Goal: Task Accomplishment & Management: Manage account settings

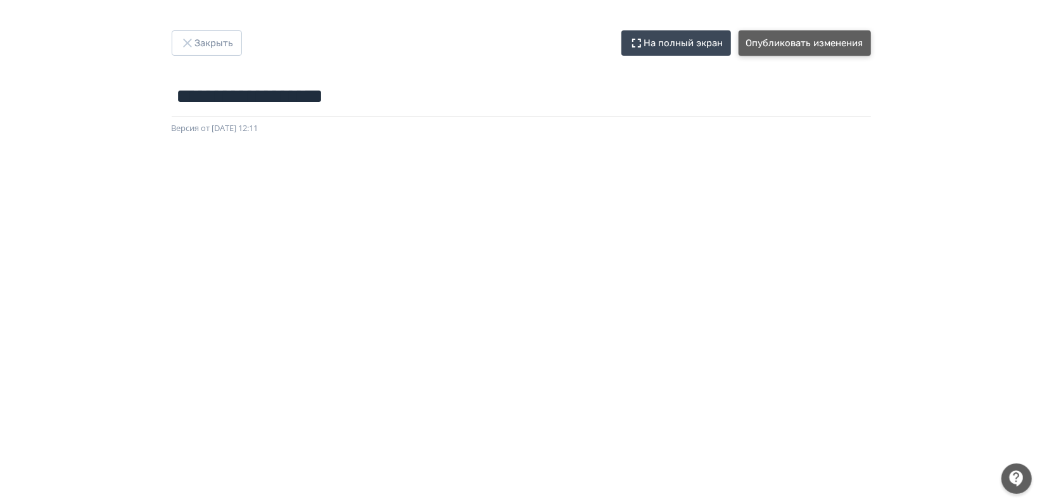
click at [804, 44] on button "Опубликовать изменения" at bounding box center [804, 42] width 132 height 25
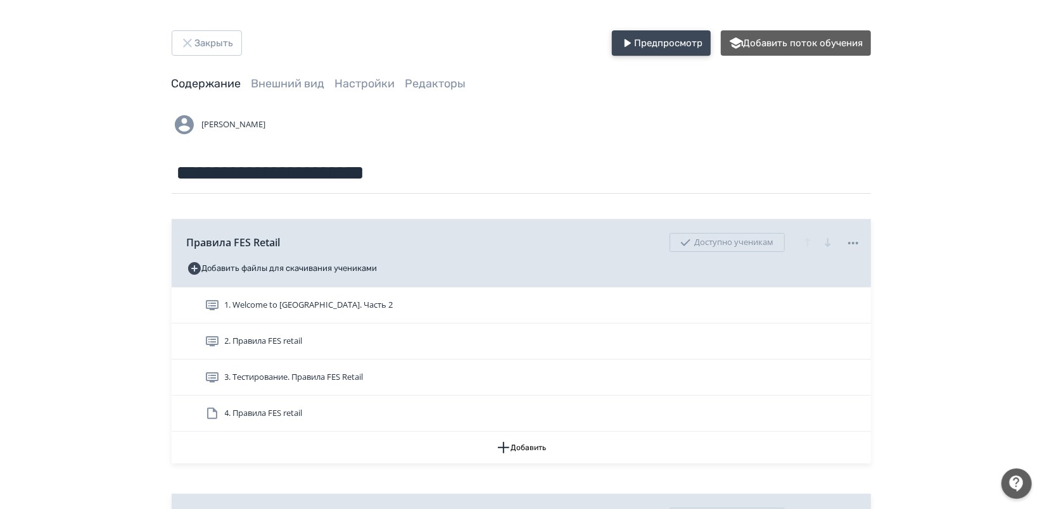
click at [659, 46] on button "Предпросмотр" at bounding box center [661, 42] width 99 height 25
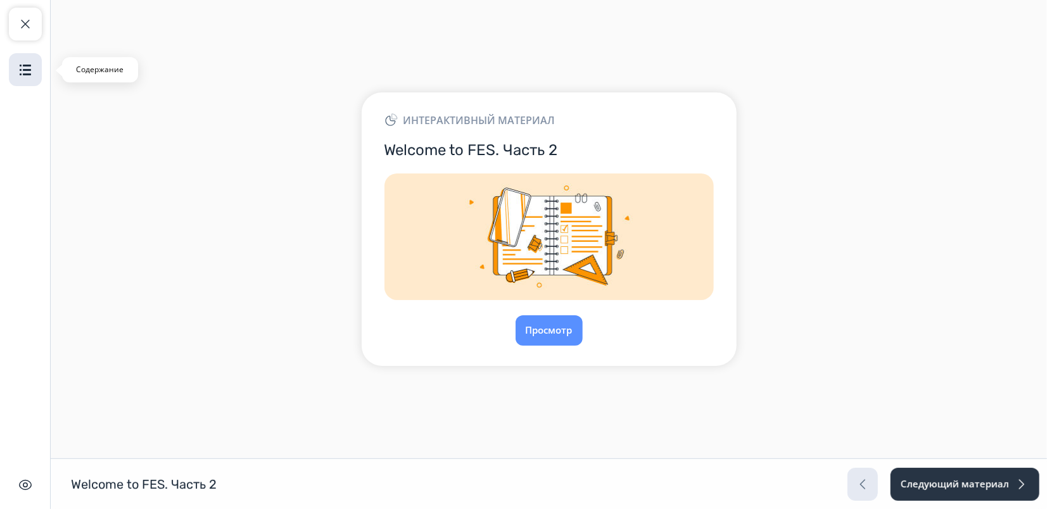
click at [25, 73] on img "button" at bounding box center [25, 69] width 15 height 15
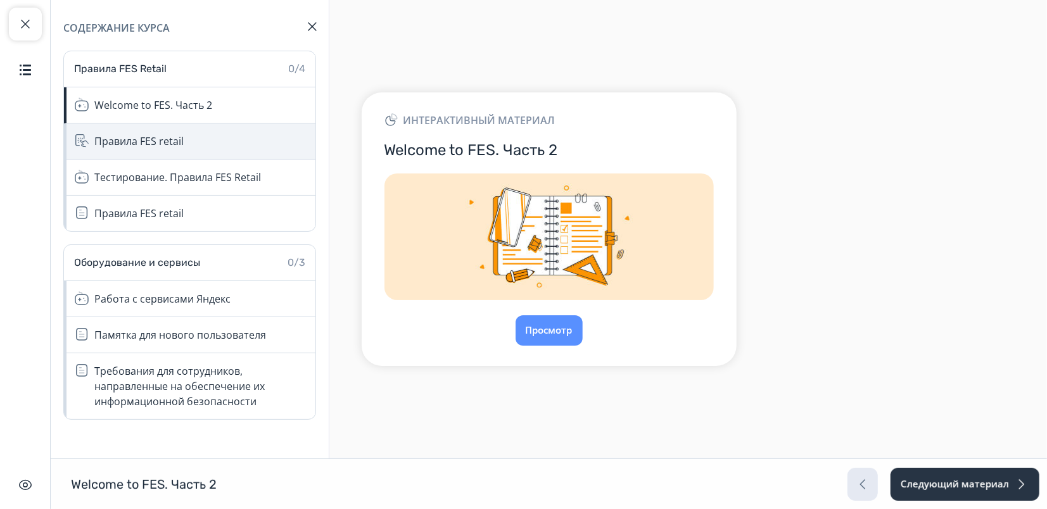
click at [156, 147] on div "Правила FES retail" at bounding box center [138, 141] width 89 height 15
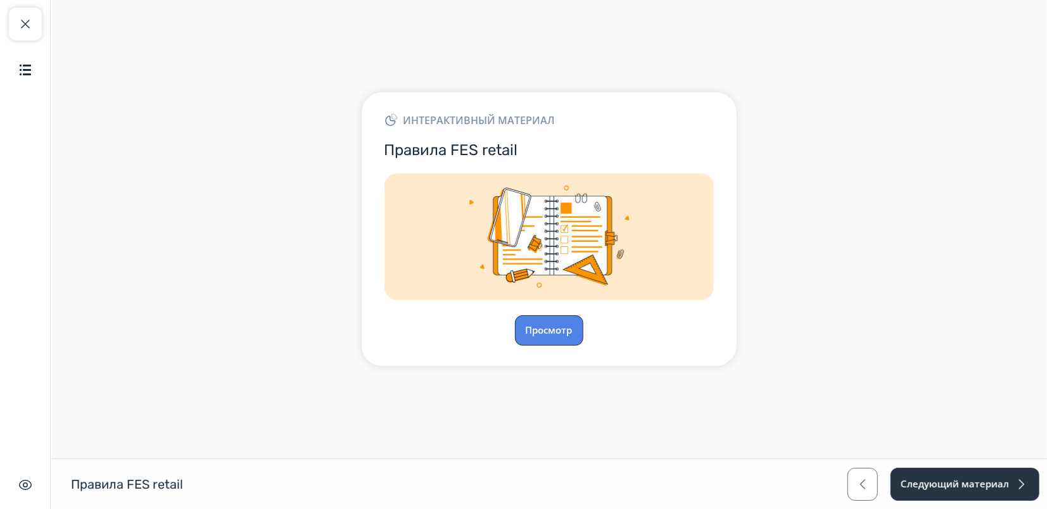
click at [552, 324] on button "Просмотр" at bounding box center [549, 330] width 68 height 30
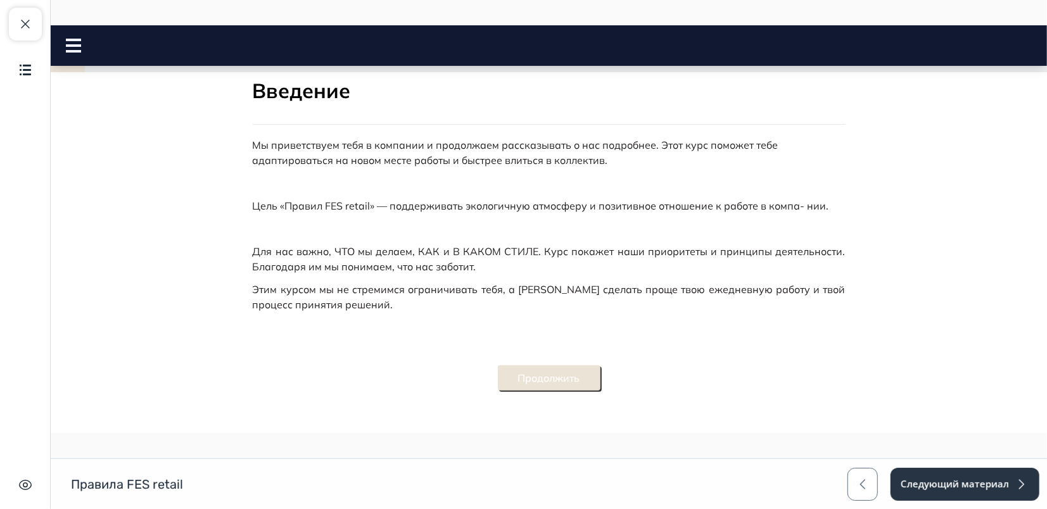
scroll to position [271, 0]
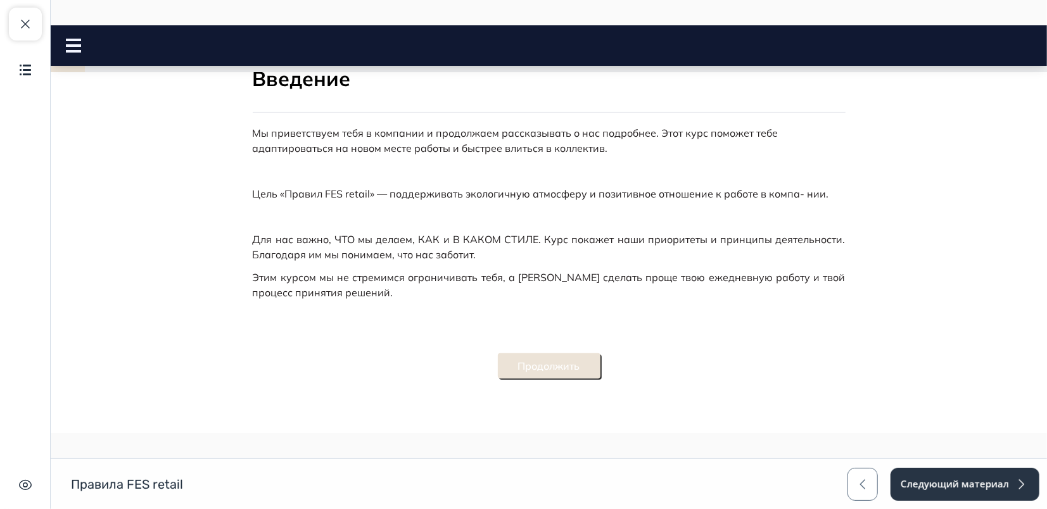
click at [537, 370] on button "Продолжить" at bounding box center [548, 365] width 103 height 25
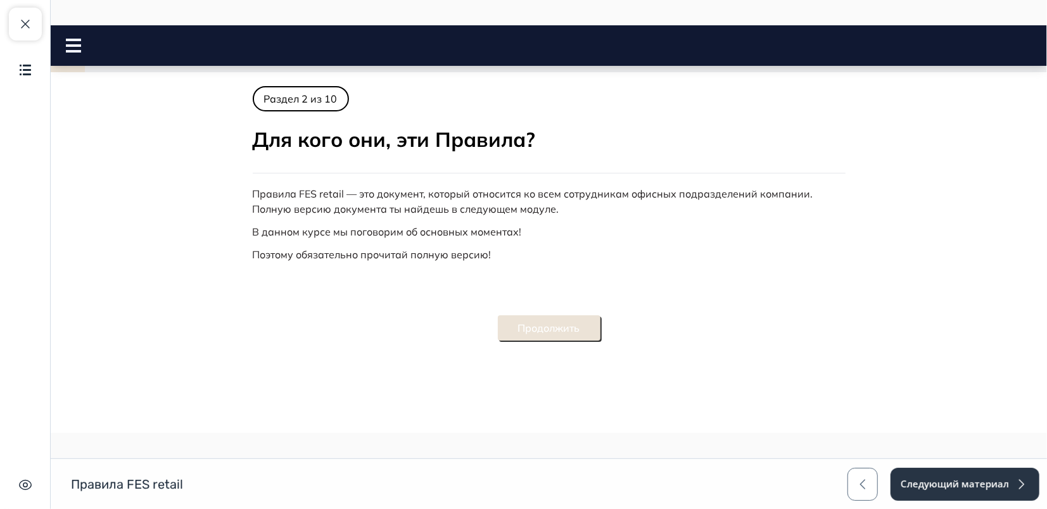
scroll to position [0, 0]
click at [573, 337] on button "Продолжить" at bounding box center [548, 327] width 103 height 25
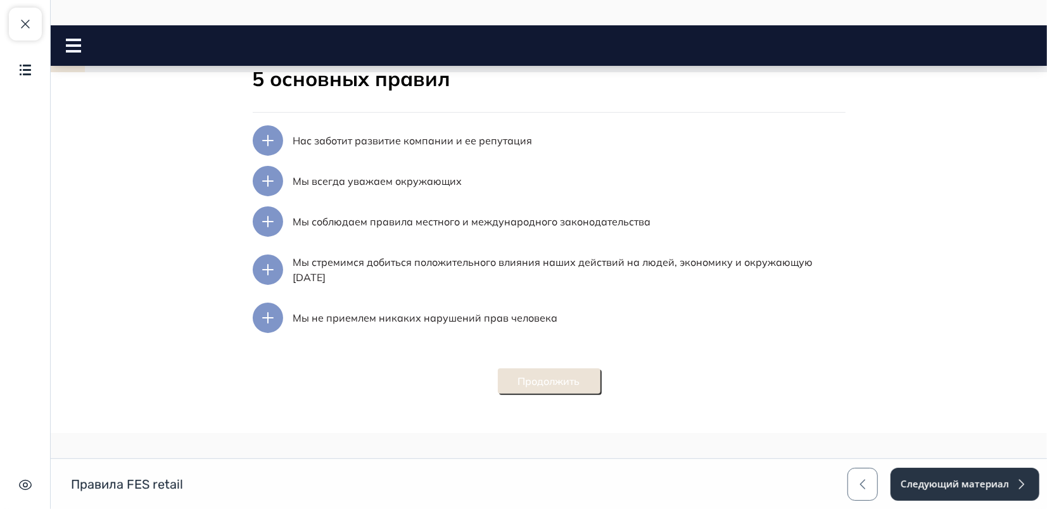
click at [547, 376] on button "Продолжить" at bounding box center [548, 380] width 103 height 25
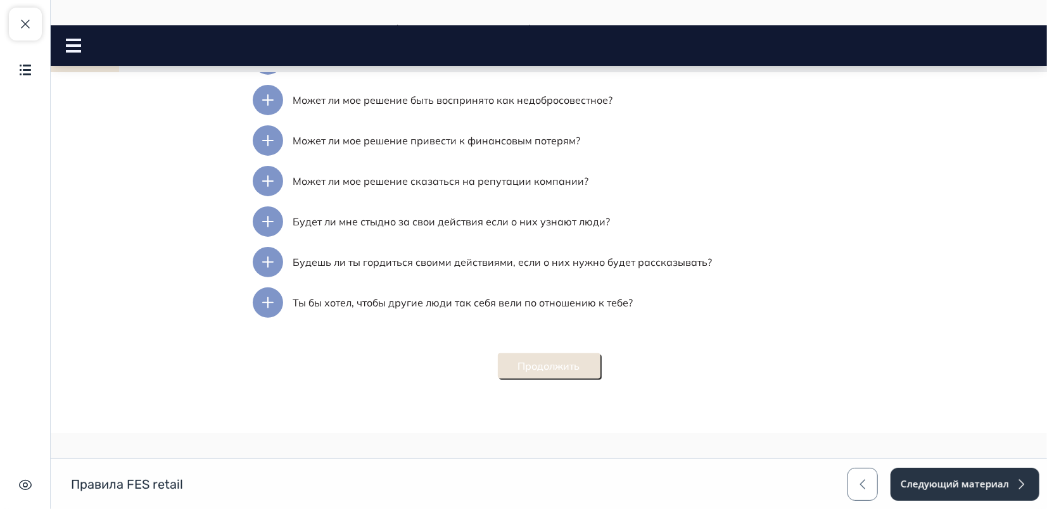
click at [541, 359] on button "Продолжить" at bounding box center [548, 365] width 103 height 25
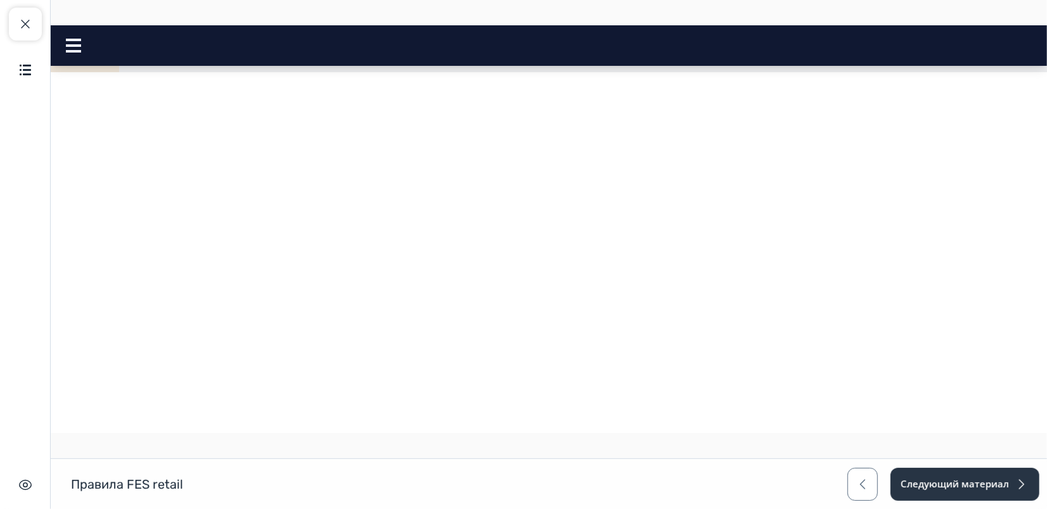
scroll to position [785, 0]
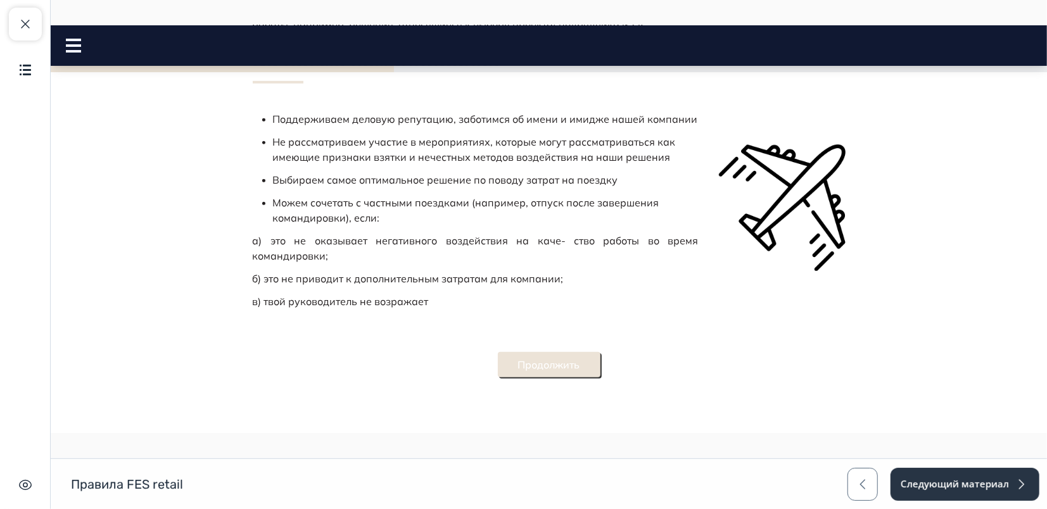
click at [562, 362] on button "Продолжить" at bounding box center [548, 363] width 103 height 25
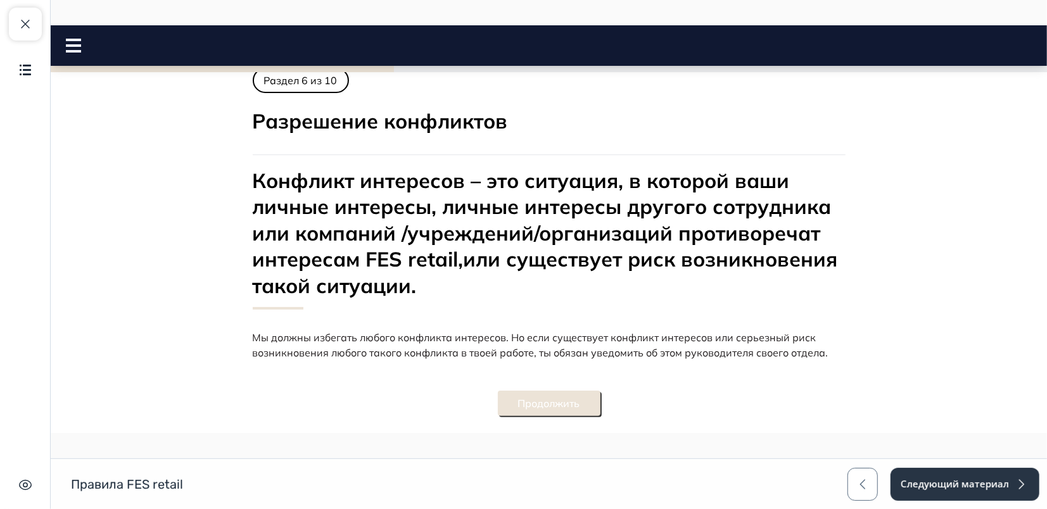
scroll to position [0, 0]
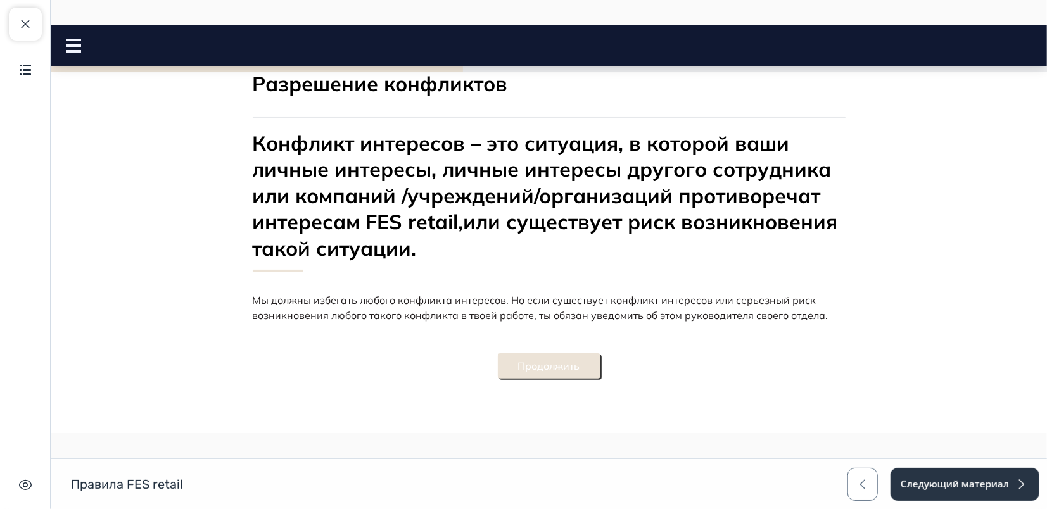
click at [573, 357] on button "Продолжить" at bounding box center [548, 365] width 103 height 25
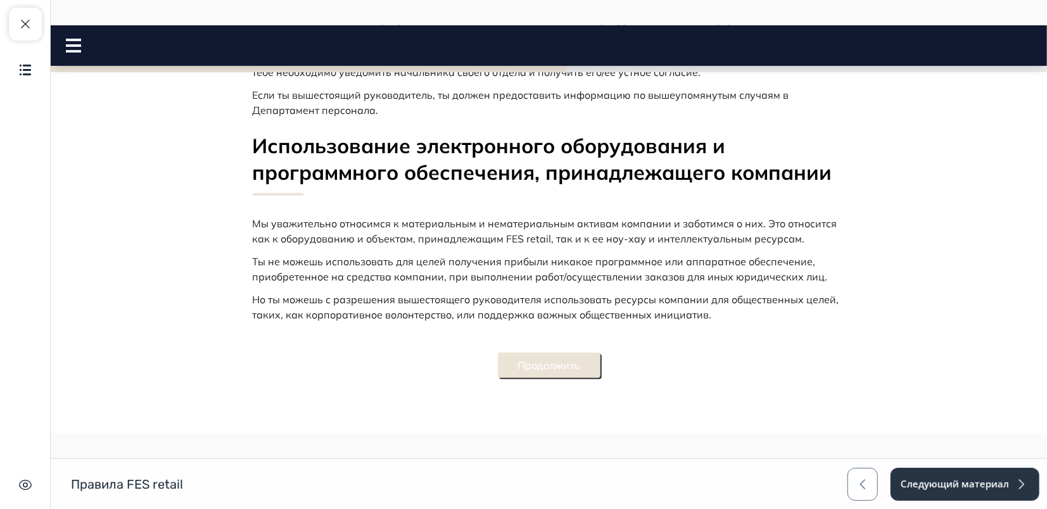
click at [562, 358] on button "Продолжить" at bounding box center [548, 364] width 103 height 25
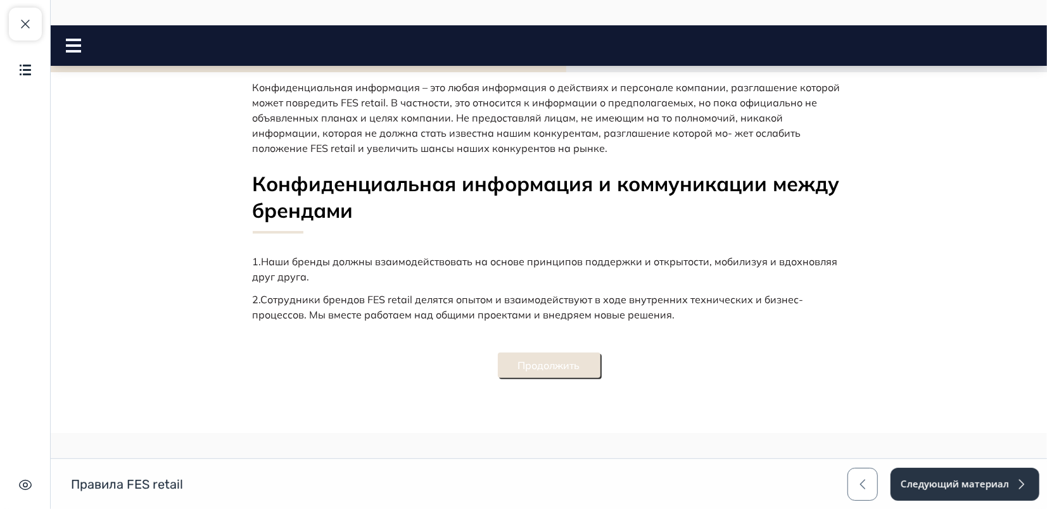
click at [564, 370] on button "Продолжить" at bounding box center [548, 364] width 103 height 25
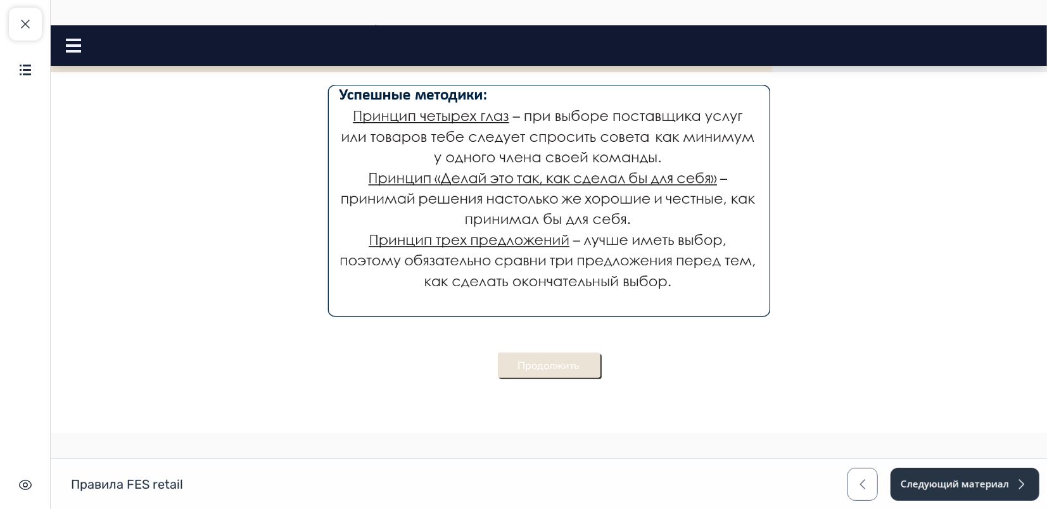
click at [557, 359] on button "Продолжить" at bounding box center [548, 364] width 103 height 25
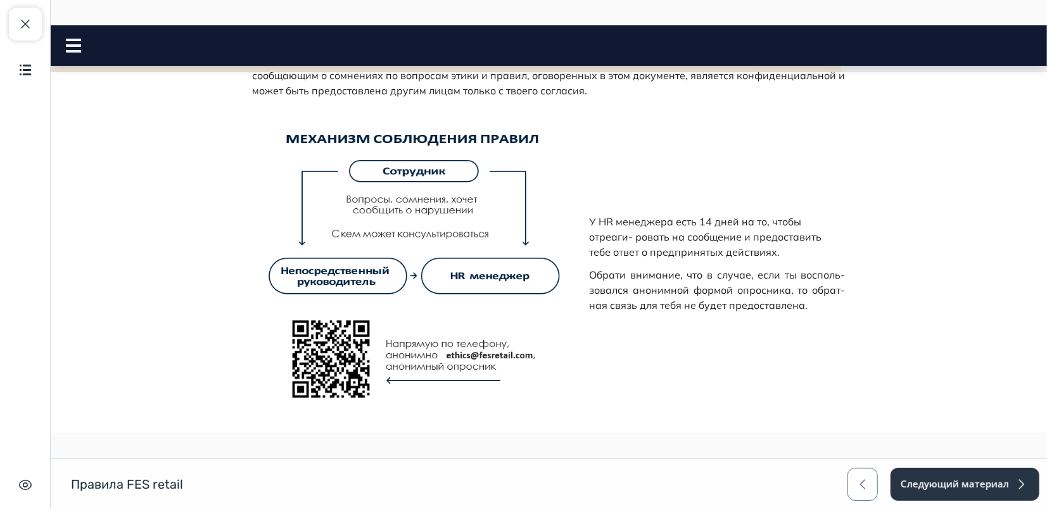
scroll to position [1, 0]
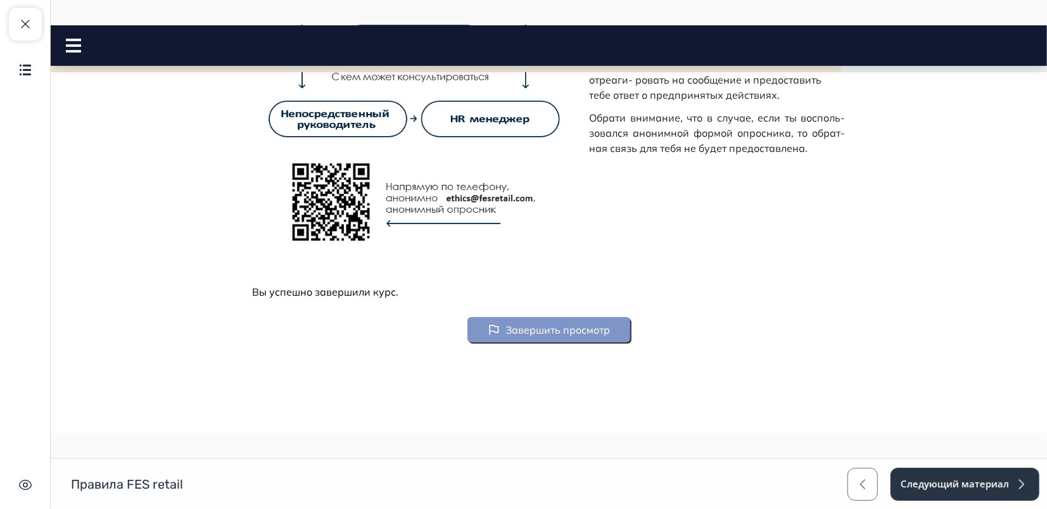
click at [596, 326] on button "Завершить просмотр" at bounding box center [548, 329] width 163 height 25
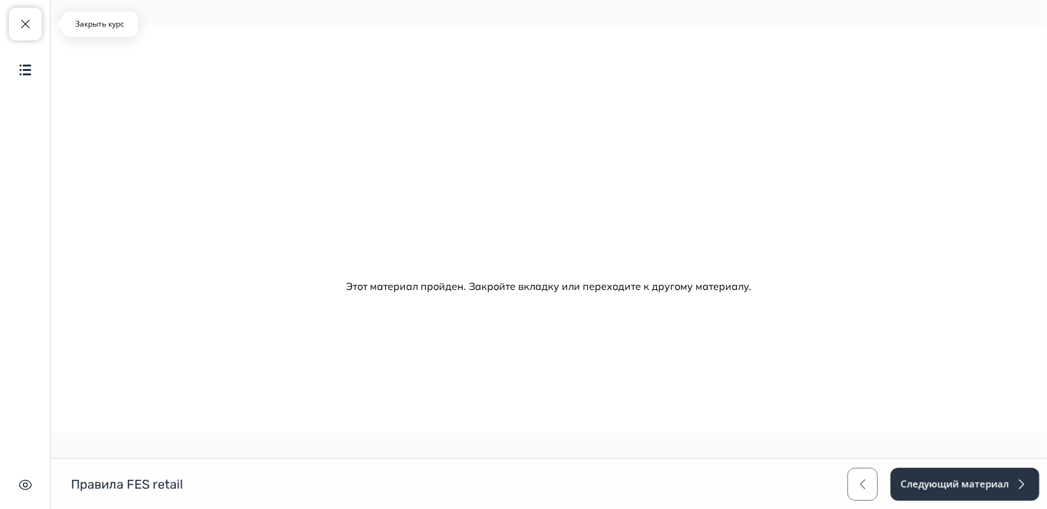
click at [23, 27] on span "button" at bounding box center [25, 23] width 15 height 15
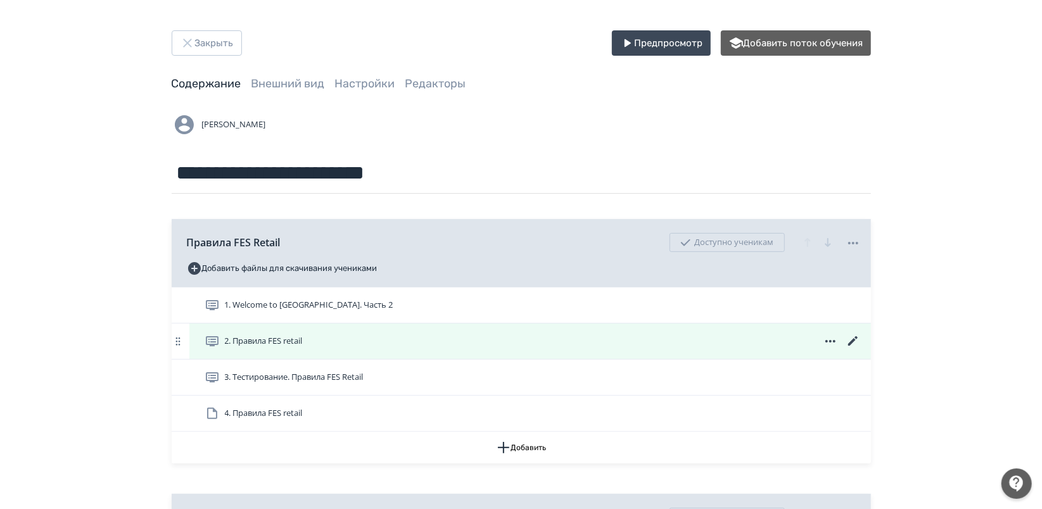
click at [852, 342] on icon at bounding box center [851, 340] width 9 height 9
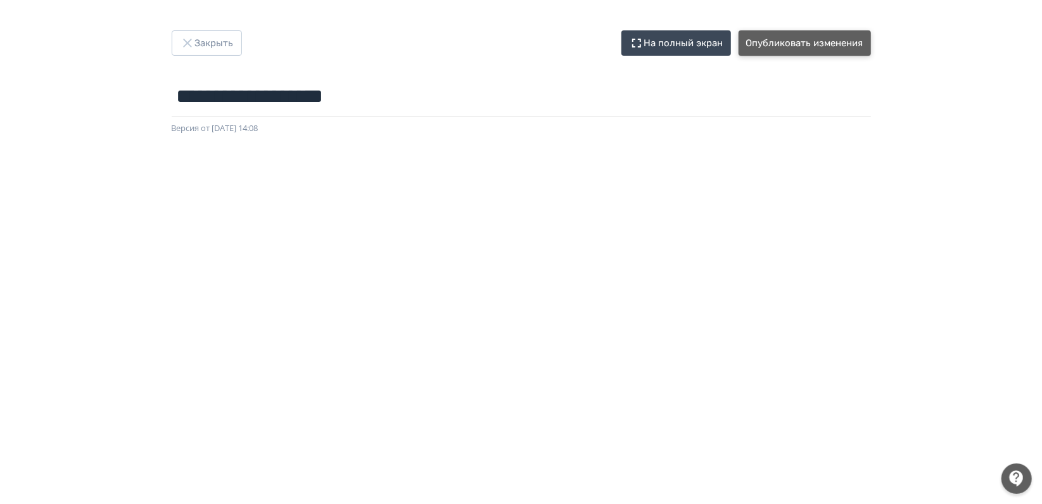
click at [795, 36] on button "Опубликовать изменения" at bounding box center [804, 42] width 132 height 25
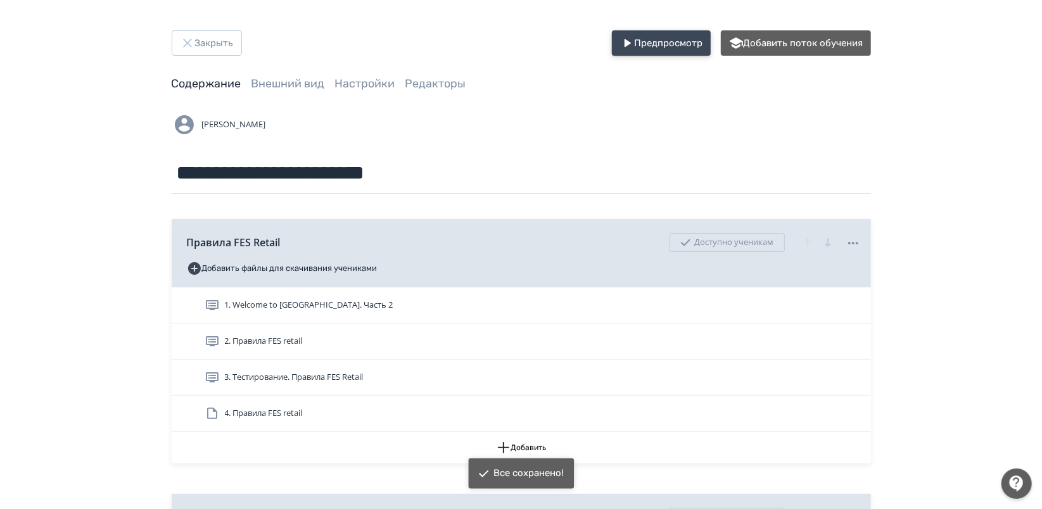
click at [685, 51] on button "Предпросмотр" at bounding box center [661, 42] width 99 height 25
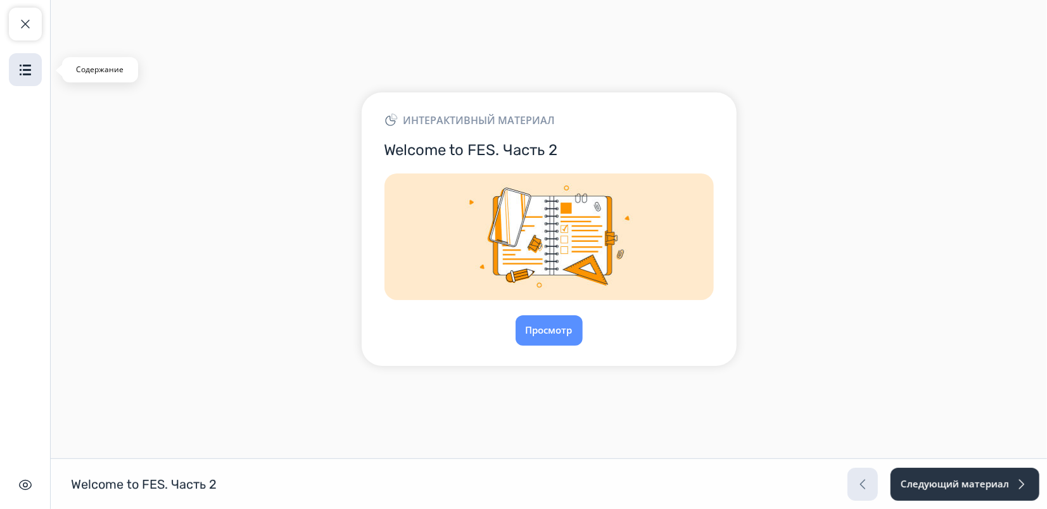
click at [25, 75] on img "button" at bounding box center [25, 69] width 15 height 15
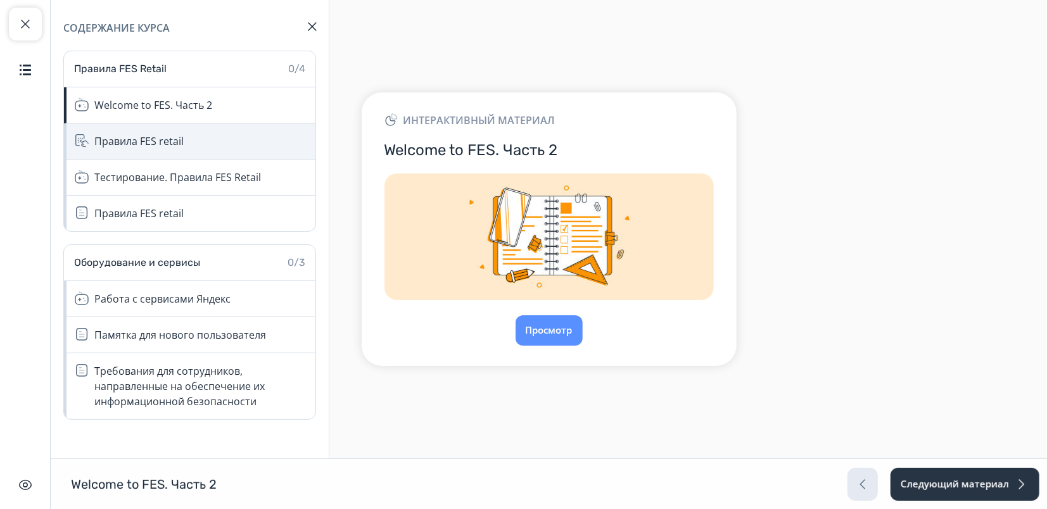
click at [146, 142] on div "Правила FES retail" at bounding box center [138, 141] width 89 height 15
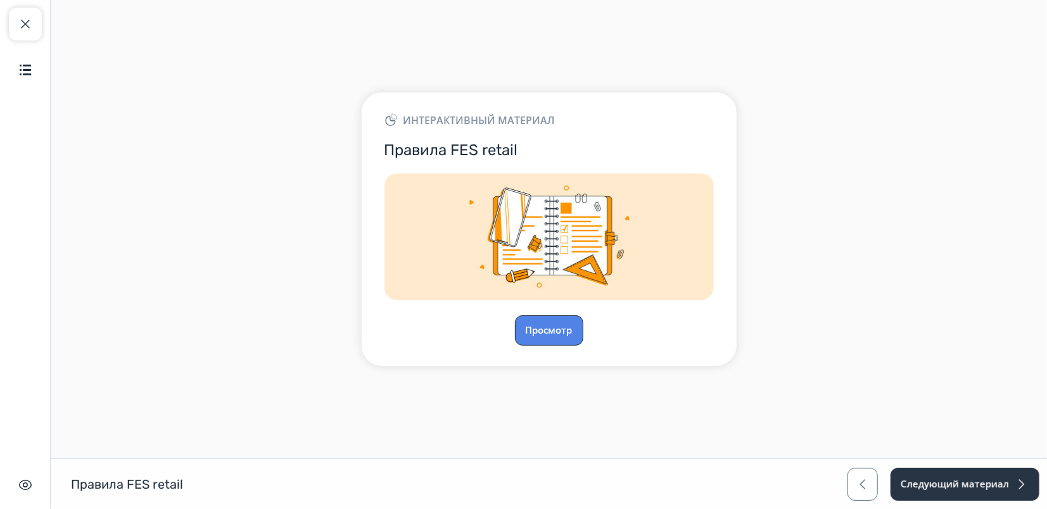
click at [534, 326] on button "Просмотр" at bounding box center [549, 330] width 68 height 30
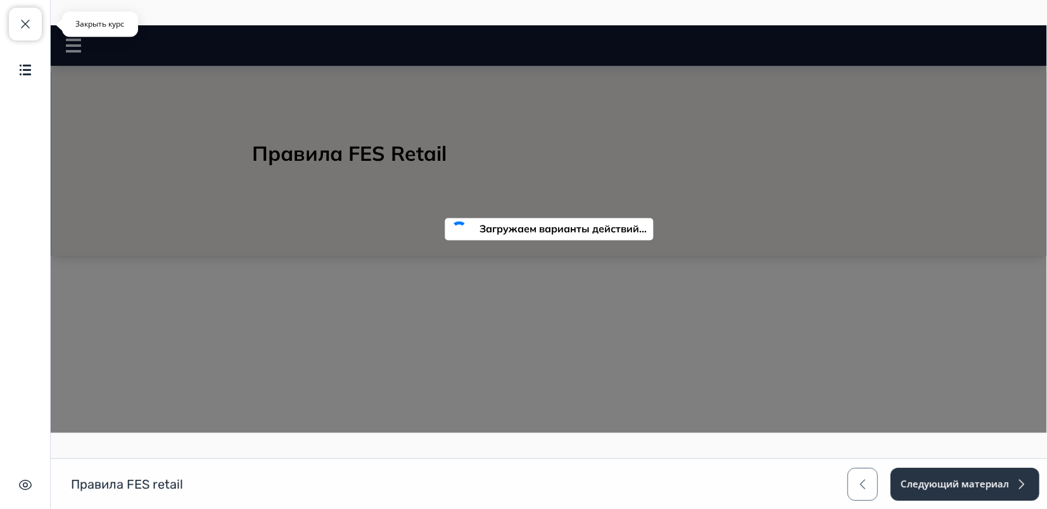
click at [32, 25] on button "Закрыть курс" at bounding box center [25, 24] width 33 height 33
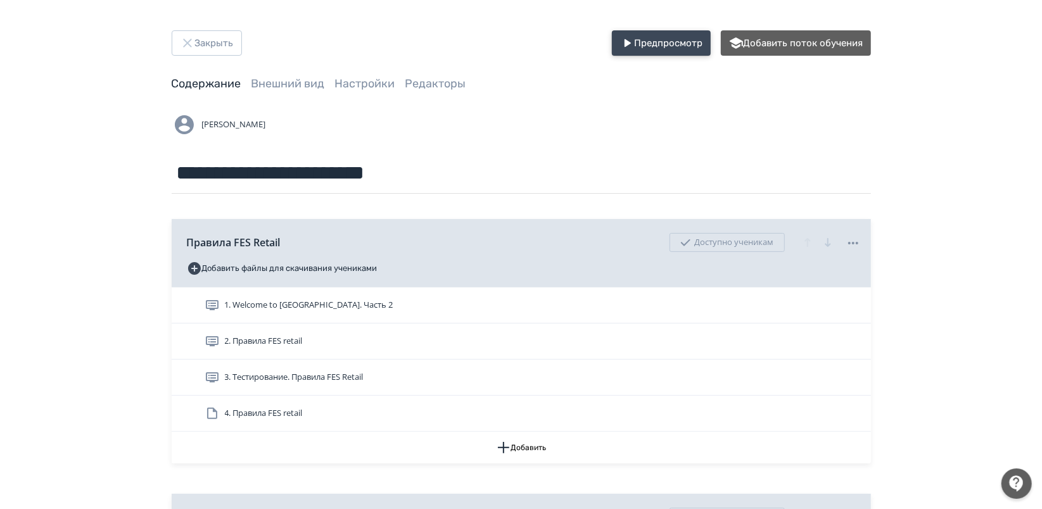
click at [660, 46] on button "Предпросмотр" at bounding box center [661, 42] width 99 height 25
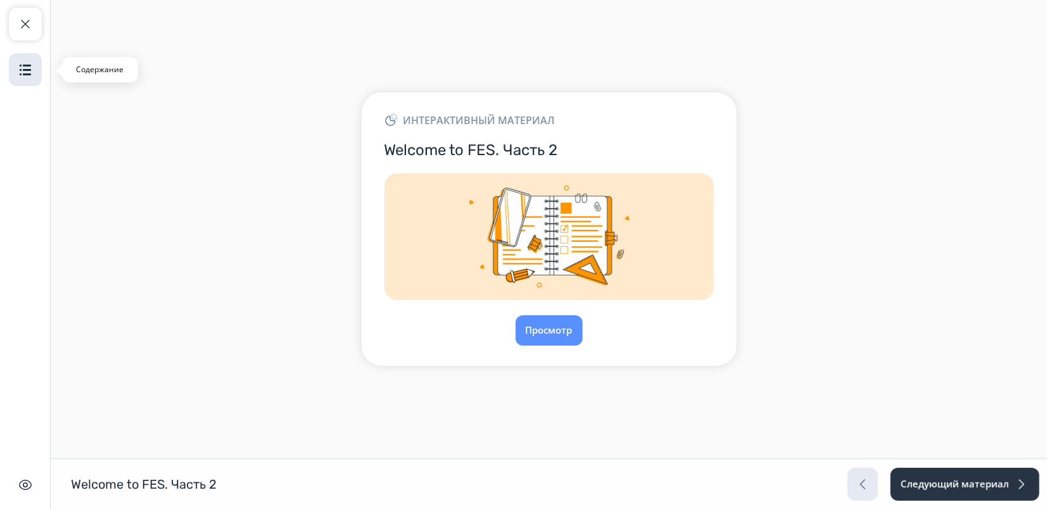
click at [23, 75] on img "button" at bounding box center [25, 69] width 15 height 15
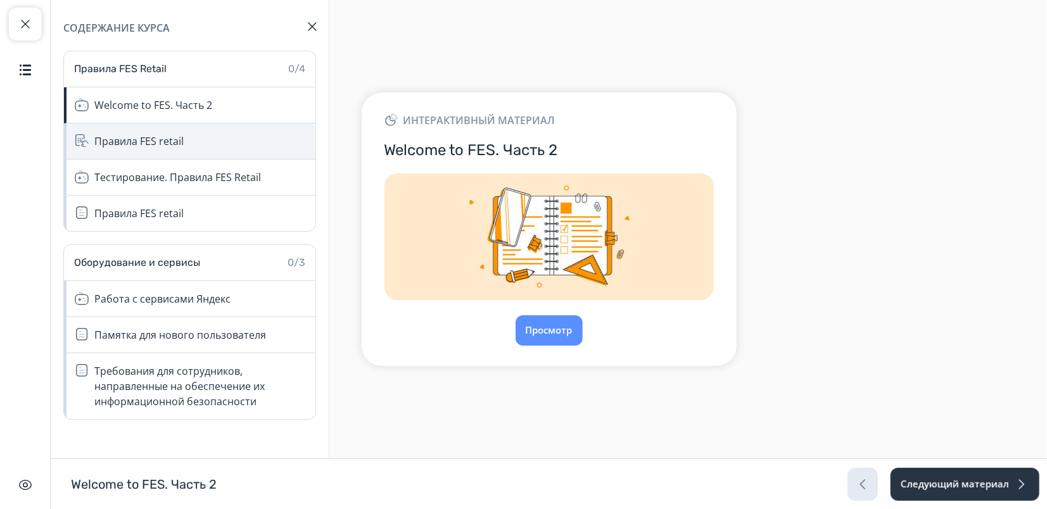
click at [142, 139] on div "Правила FES retail" at bounding box center [138, 141] width 89 height 15
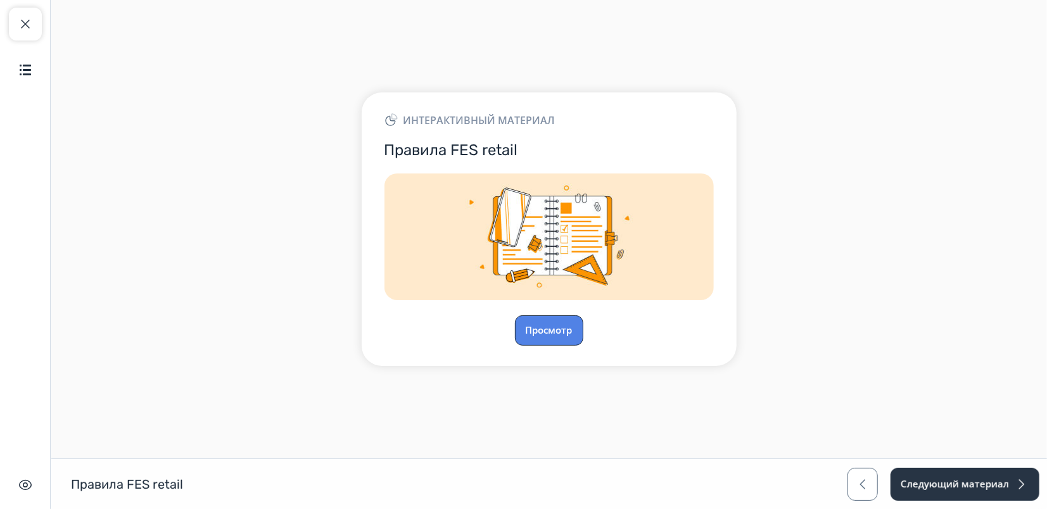
click at [571, 329] on button "Просмотр" at bounding box center [549, 330] width 68 height 30
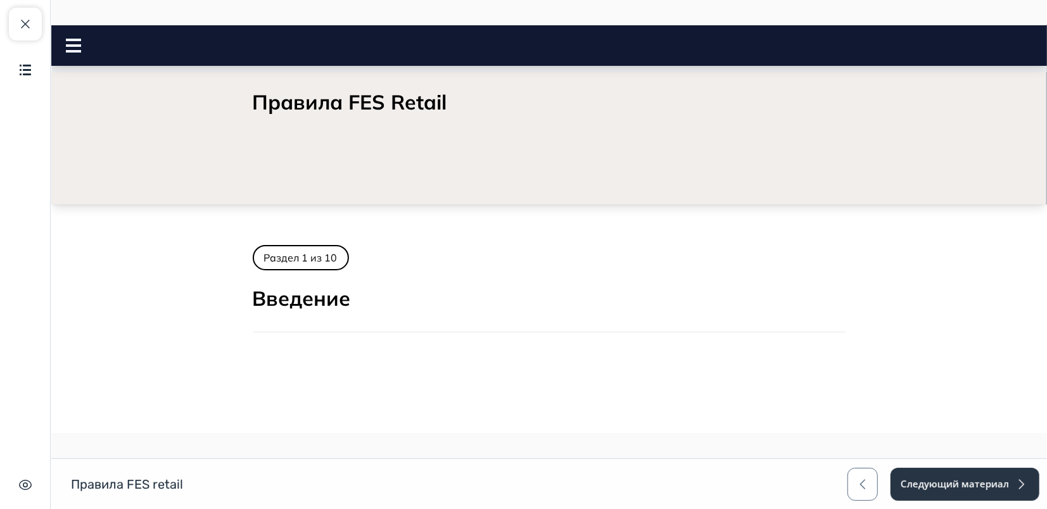
scroll to position [271, 0]
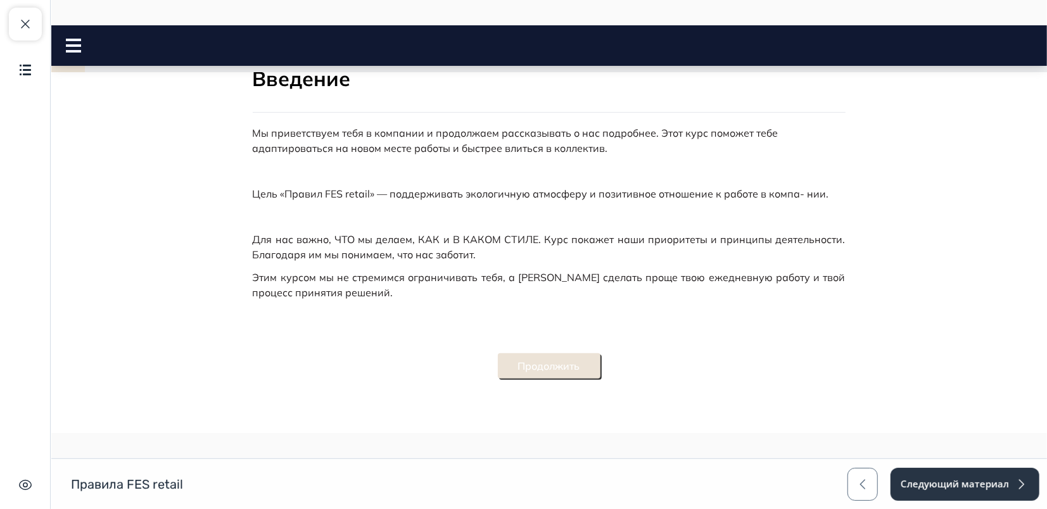
click at [554, 364] on button "Продолжить" at bounding box center [548, 365] width 103 height 25
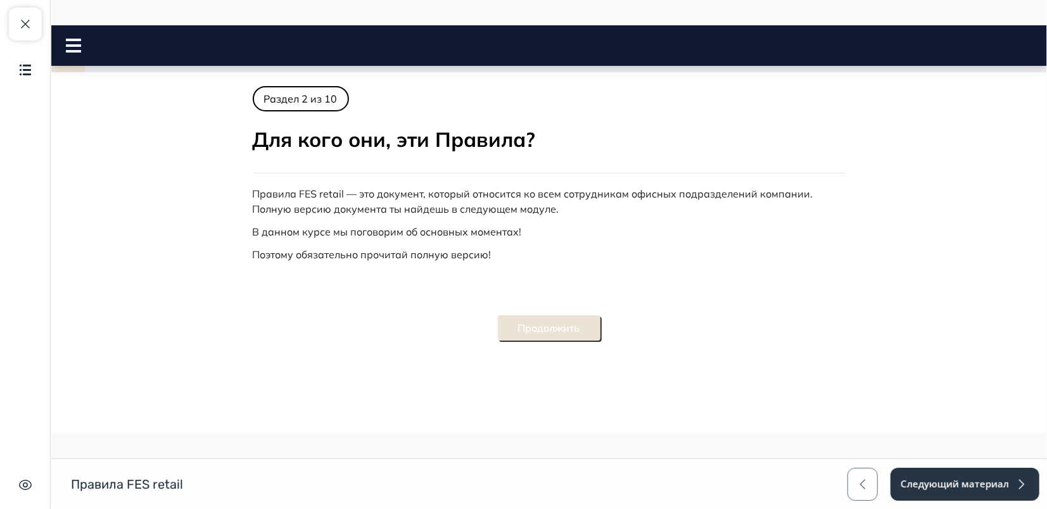
click at [573, 322] on button "Продолжить" at bounding box center [548, 327] width 103 height 25
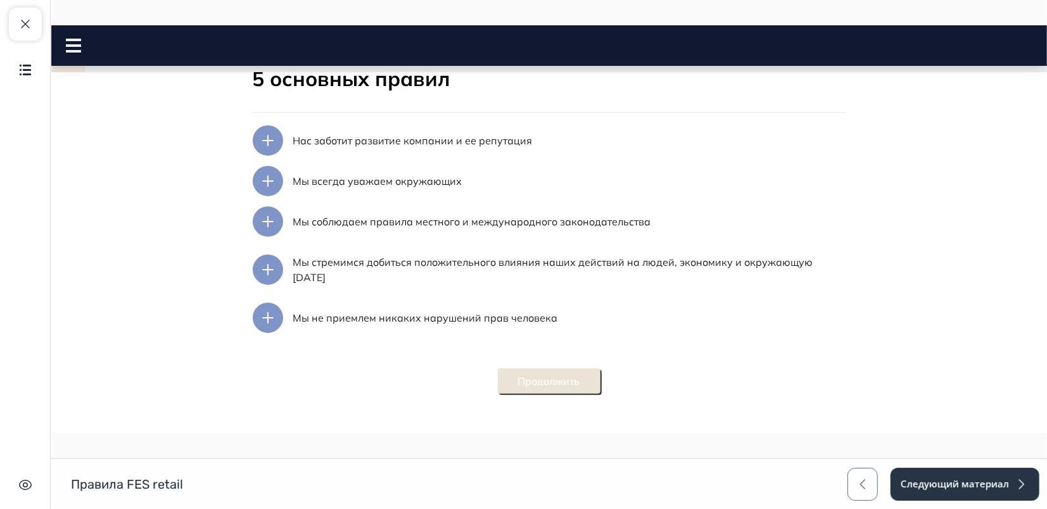
click at [552, 368] on button "Продолжить" at bounding box center [548, 380] width 103 height 25
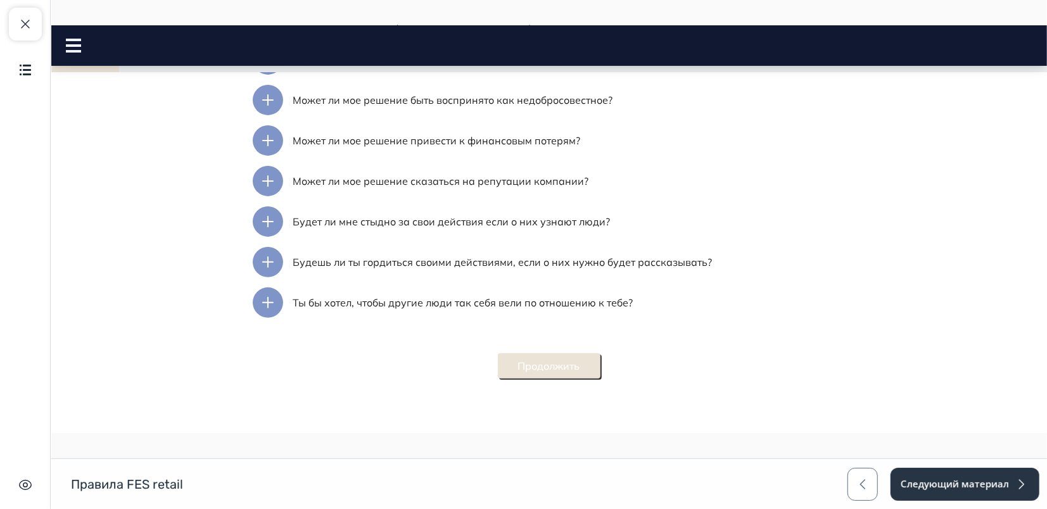
click at [561, 368] on button "Продолжить" at bounding box center [548, 365] width 103 height 25
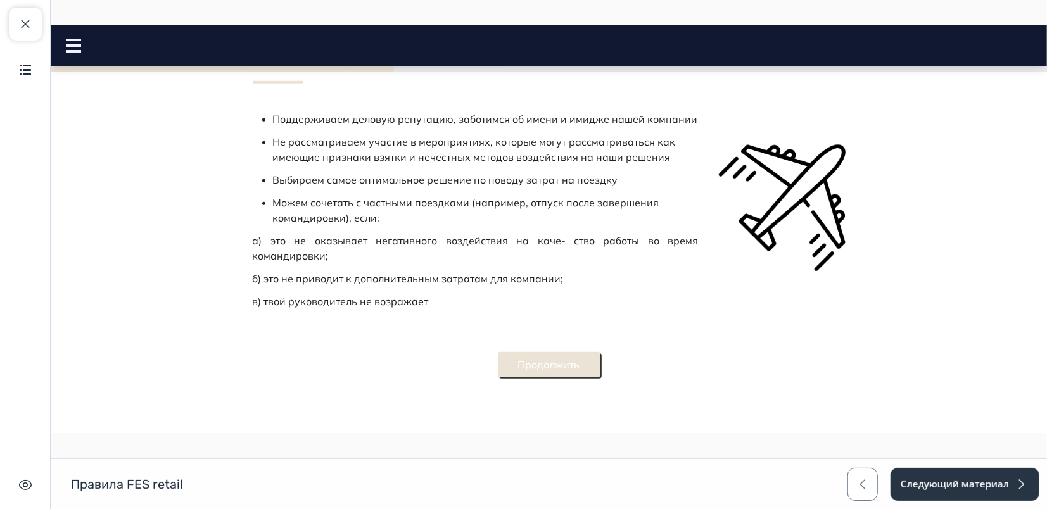
scroll to position [785, 0]
click at [579, 377] on div "Продолжить" at bounding box center [548, 364] width 103 height 56
click at [576, 369] on button "Продолжить" at bounding box center [548, 363] width 103 height 25
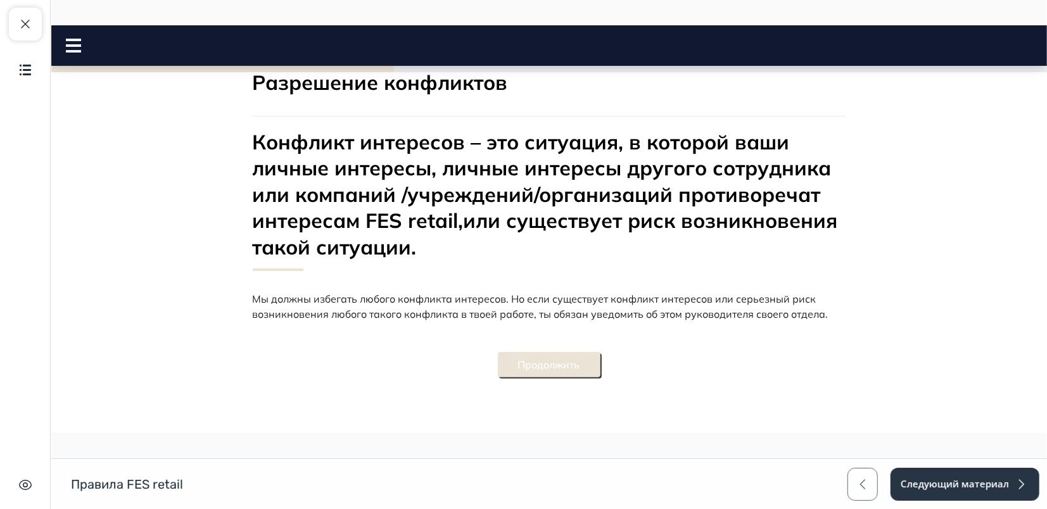
scroll to position [0, 0]
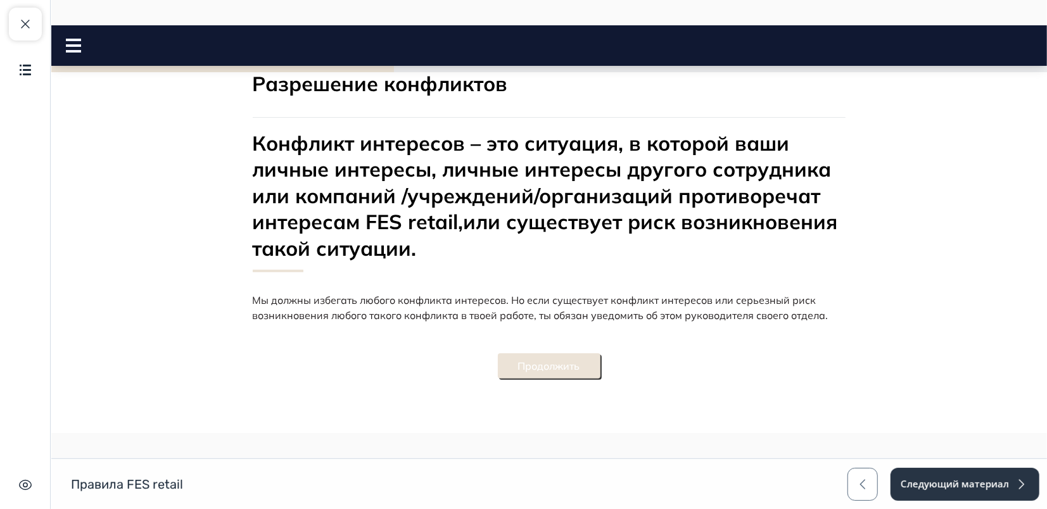
click at [557, 365] on button "Продолжить" at bounding box center [548, 365] width 103 height 25
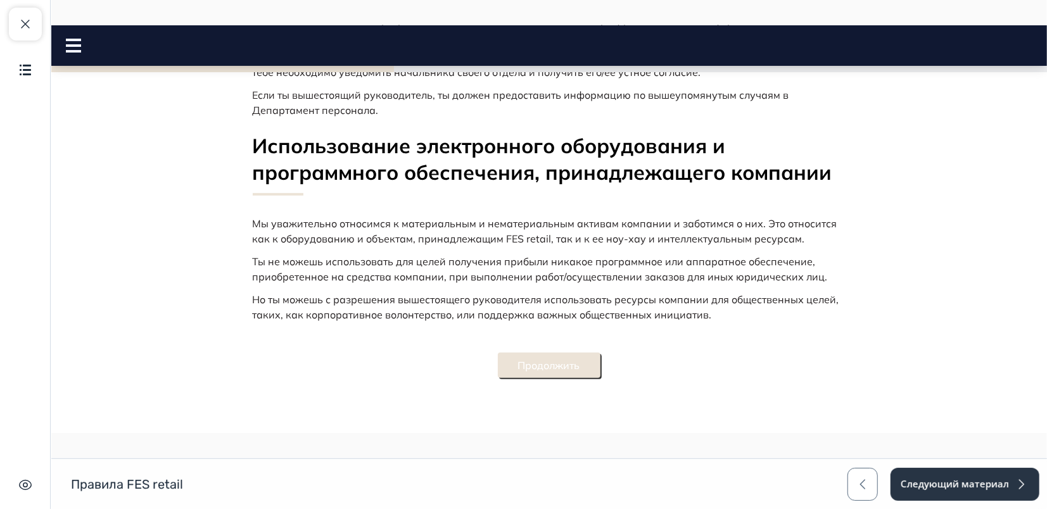
click at [557, 352] on button "Продолжить" at bounding box center [548, 364] width 103 height 25
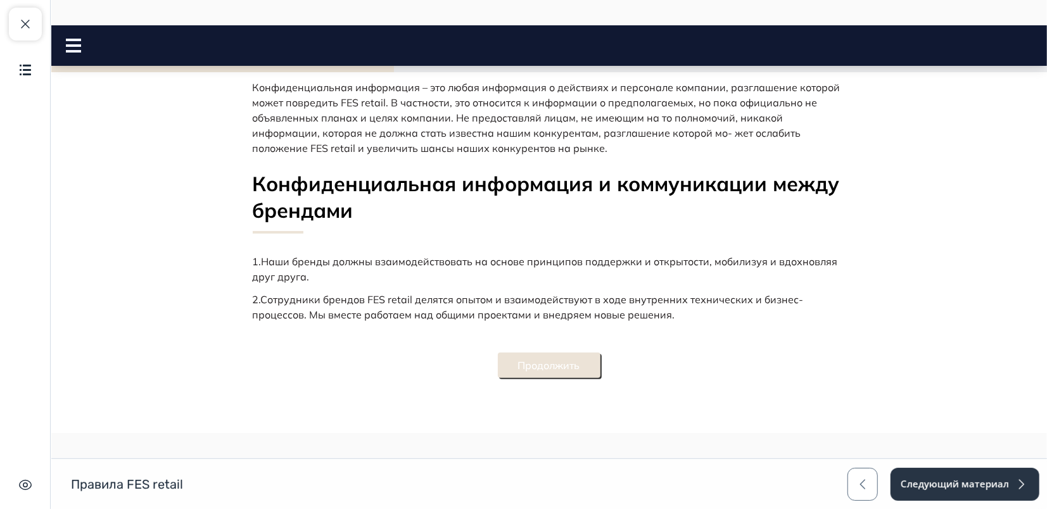
click at [551, 370] on button "Продолжить" at bounding box center [548, 364] width 103 height 25
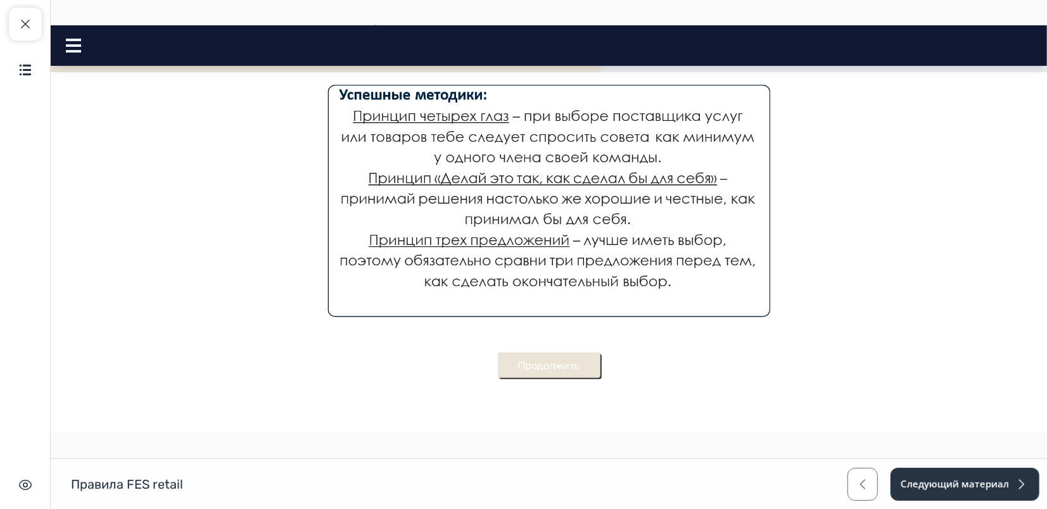
click at [578, 360] on button "Продолжить" at bounding box center [548, 364] width 103 height 25
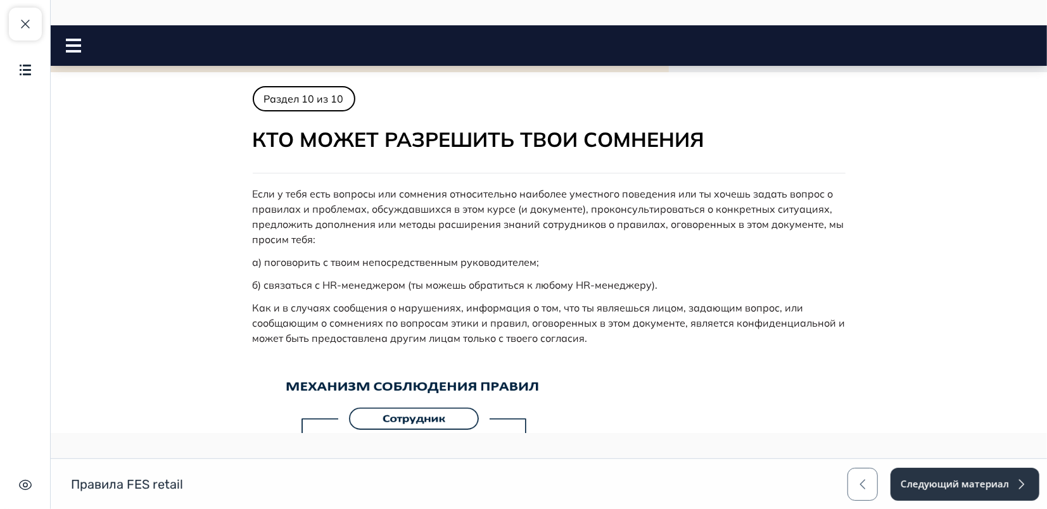
scroll to position [389, 0]
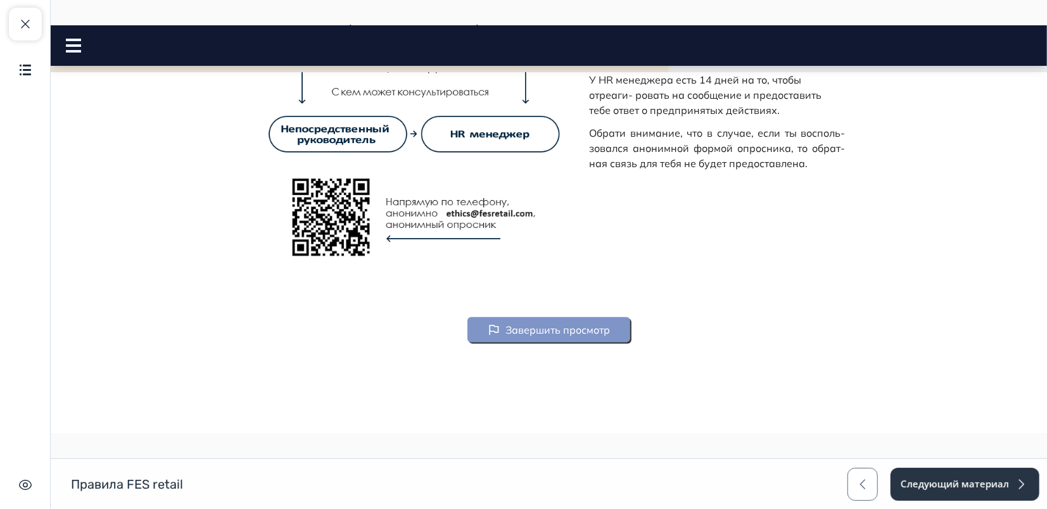
click at [587, 333] on button "Завершить просмотр" at bounding box center [548, 329] width 163 height 25
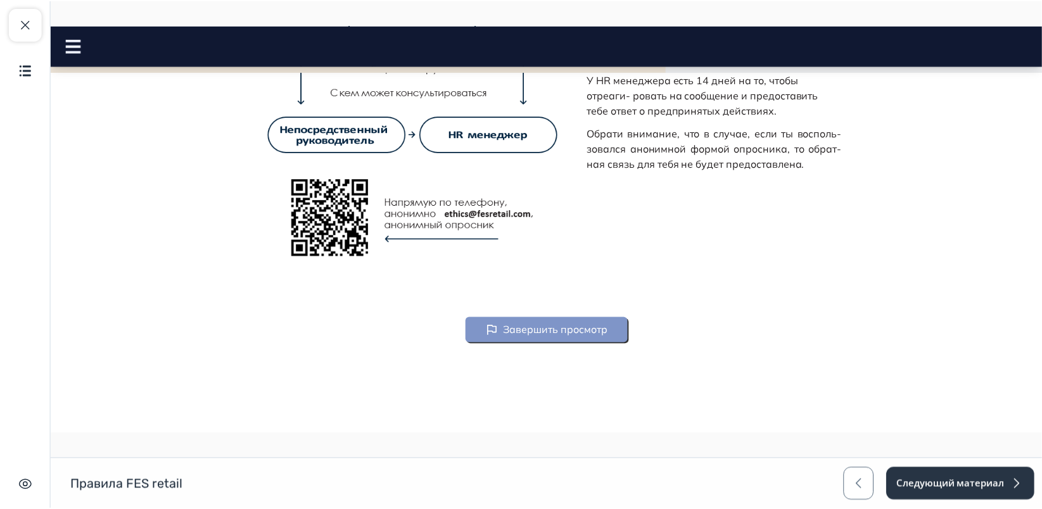
scroll to position [0, 0]
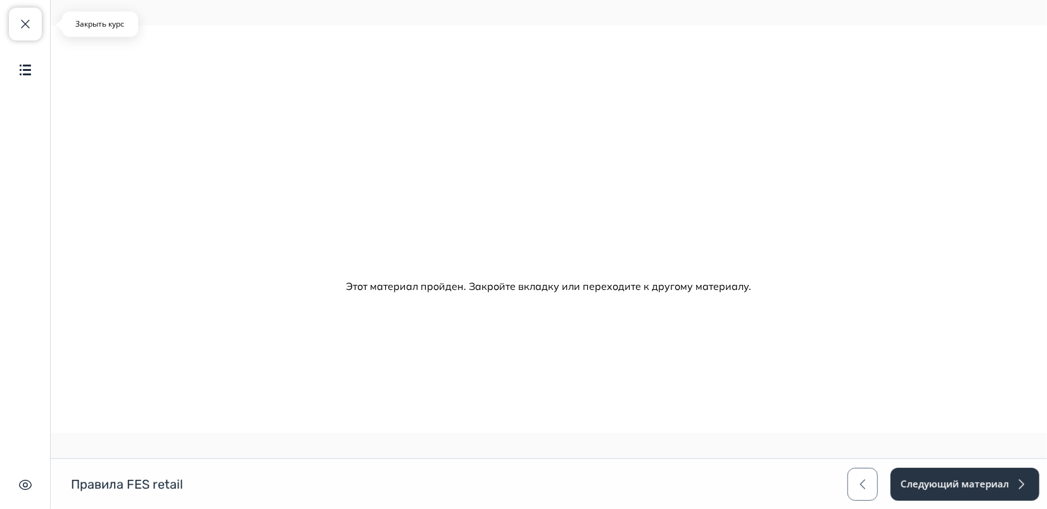
click at [35, 35] on button "Закрыть курс" at bounding box center [25, 24] width 33 height 33
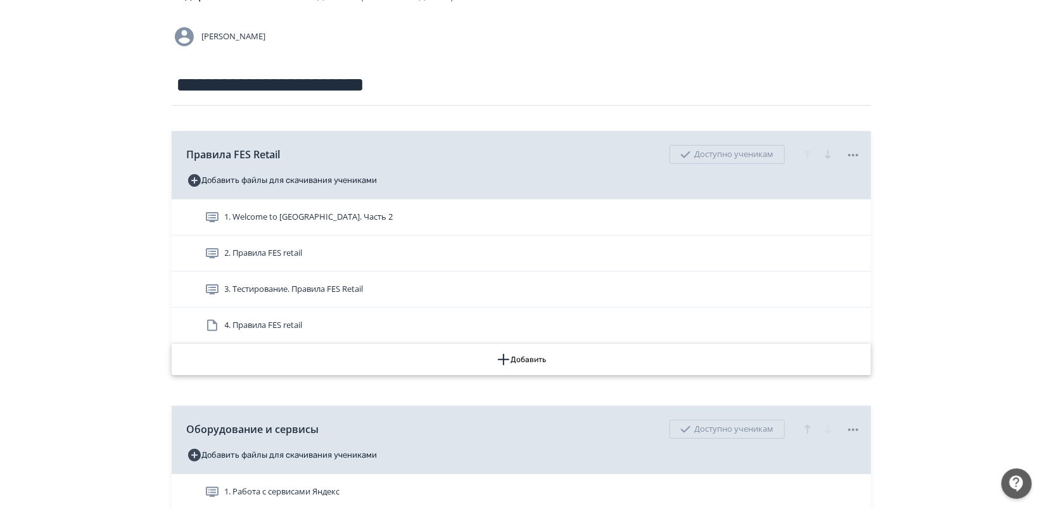
scroll to position [141, 0]
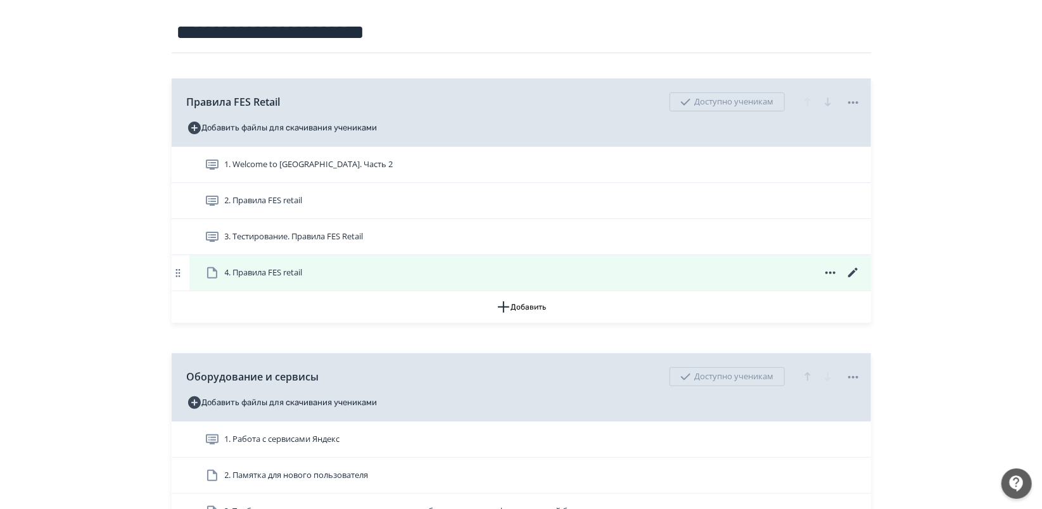
click at [266, 272] on span "4. Правила FES retail" at bounding box center [264, 273] width 78 height 13
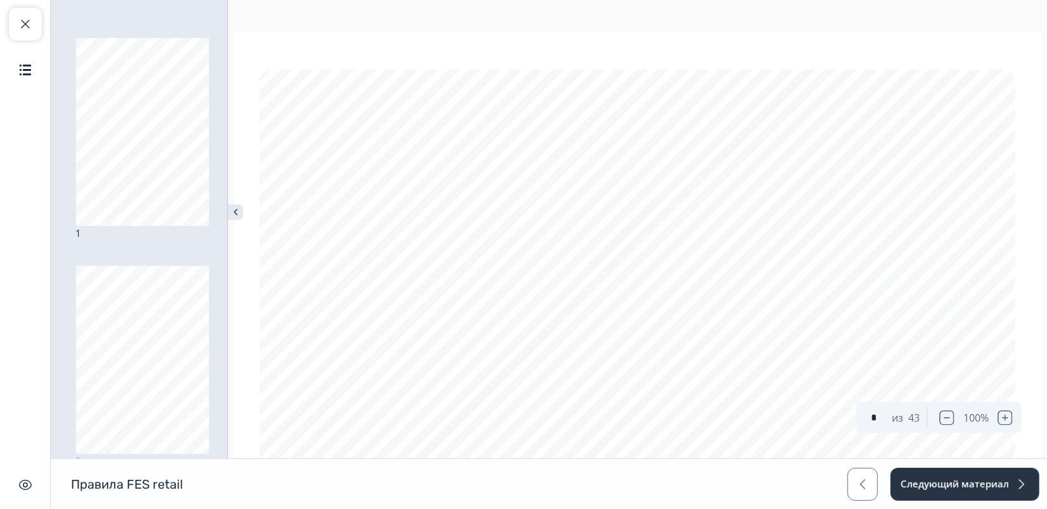
drag, startPoint x: 526, startPoint y: 47, endPoint x: 475, endPoint y: 48, distance: 50.7
click at [22, 26] on span "button" at bounding box center [25, 23] width 15 height 15
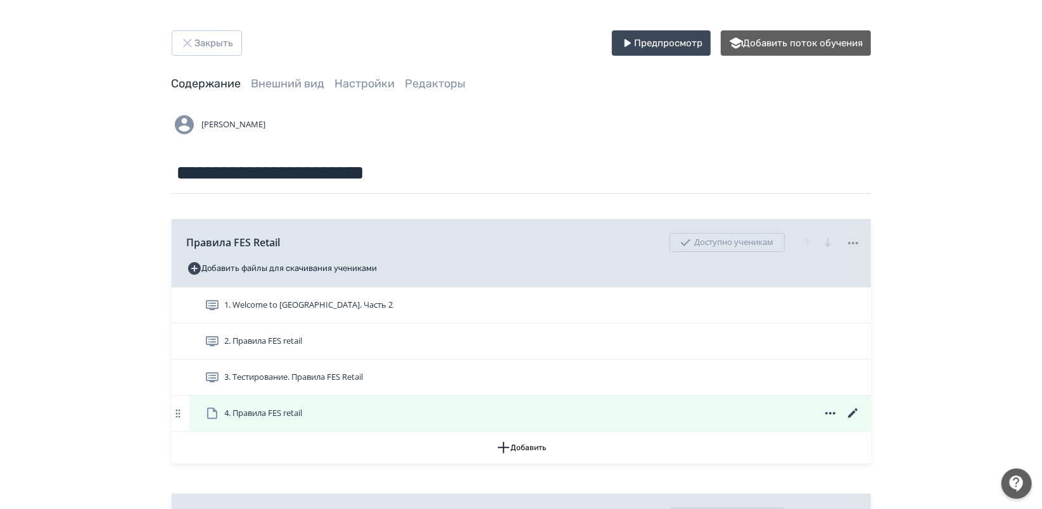
click at [826, 415] on icon at bounding box center [830, 413] width 15 height 15
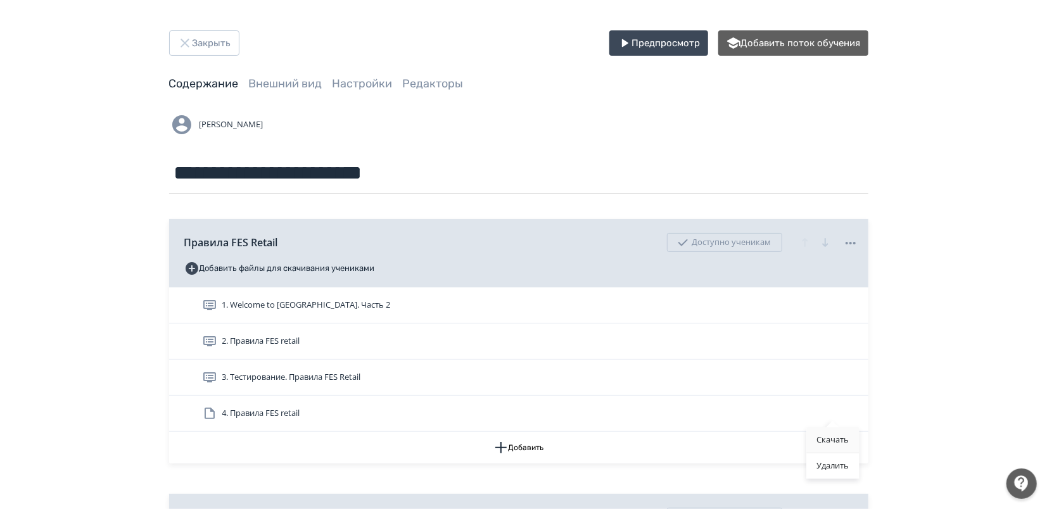
click at [830, 443] on div "Скачать" at bounding box center [832, 439] width 53 height 25
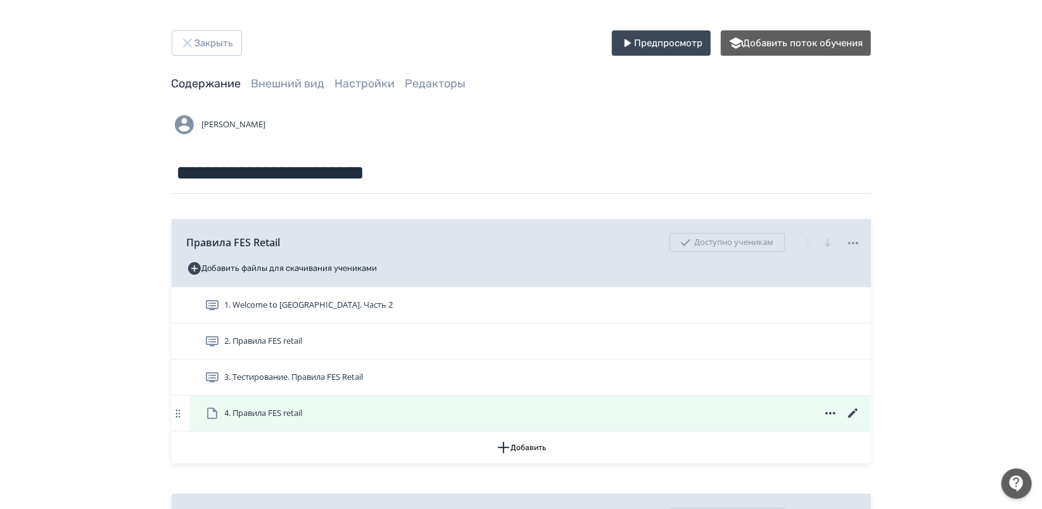
click at [828, 415] on icon at bounding box center [830, 413] width 15 height 15
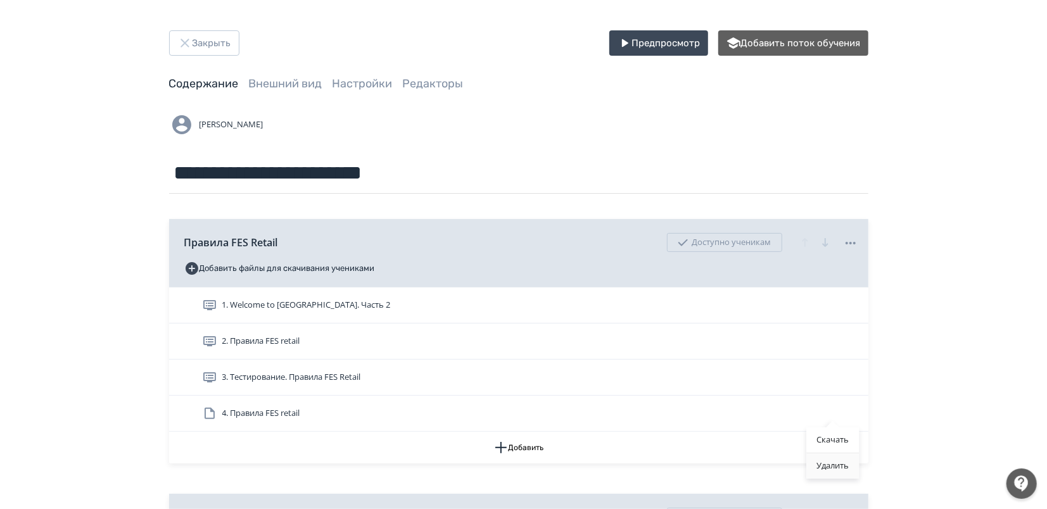
click at [819, 465] on div "Удалить" at bounding box center [832, 465] width 53 height 25
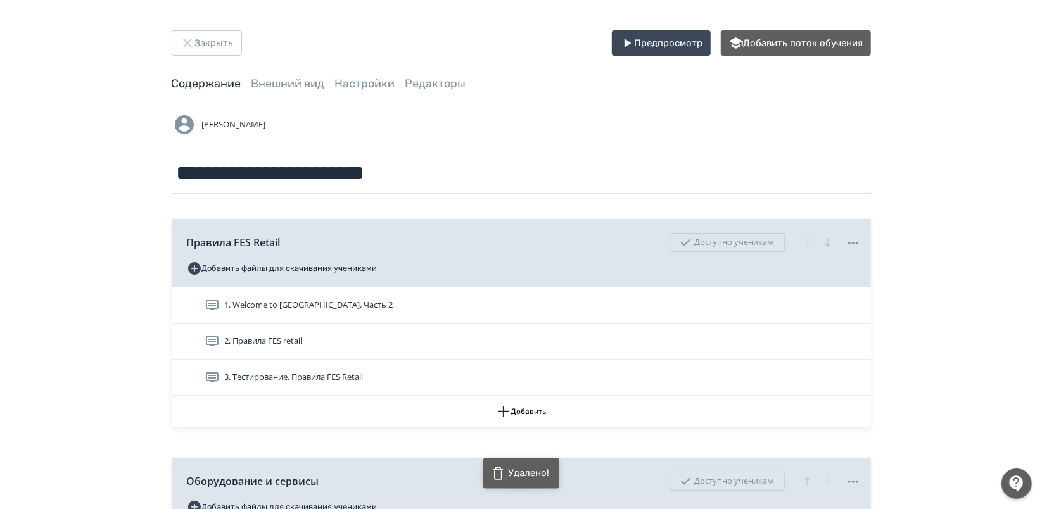
click at [949, 117] on div "**********" at bounding box center [521, 386] width 1042 height 773
click at [364, 85] on link "Настройки" at bounding box center [365, 84] width 60 height 14
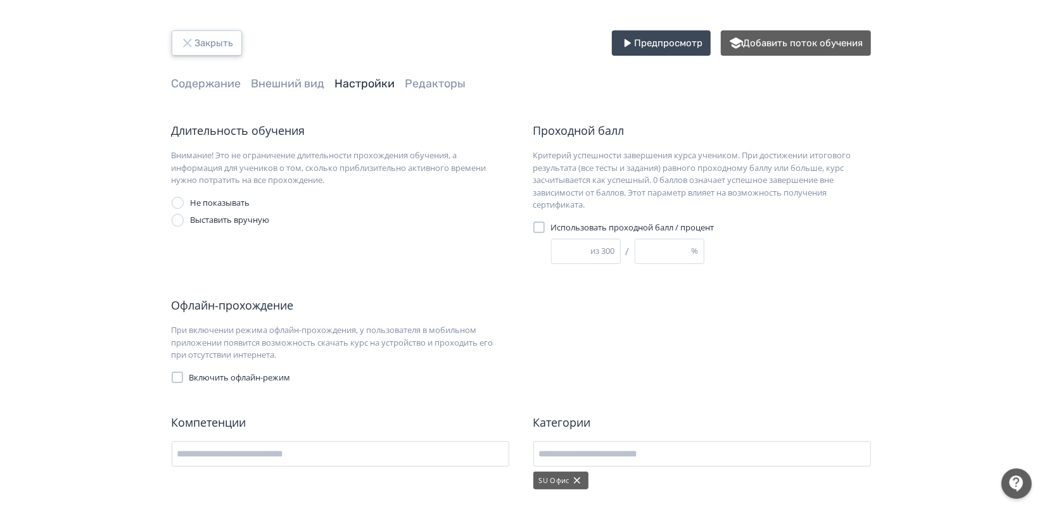
click at [225, 46] on button "Закрыть" at bounding box center [207, 42] width 70 height 25
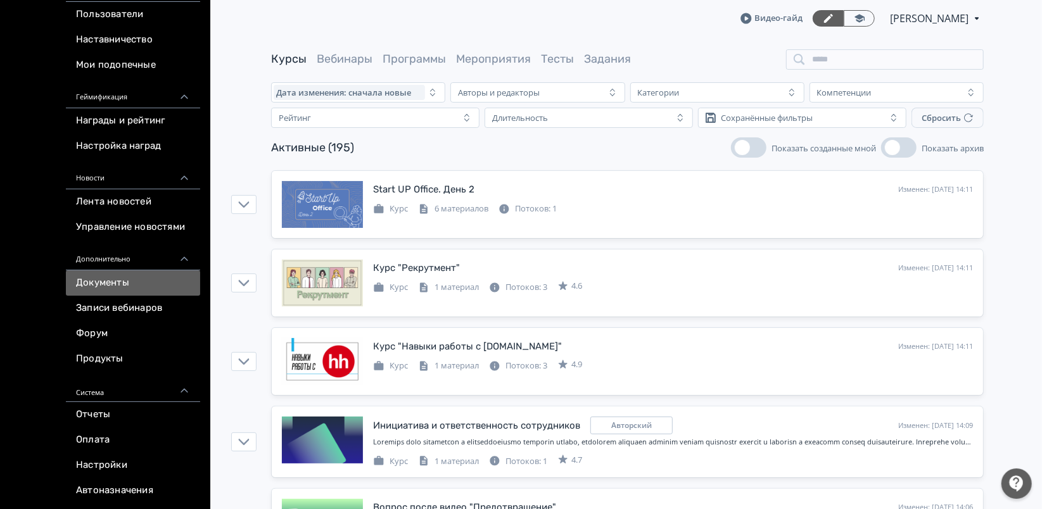
scroll to position [422, 0]
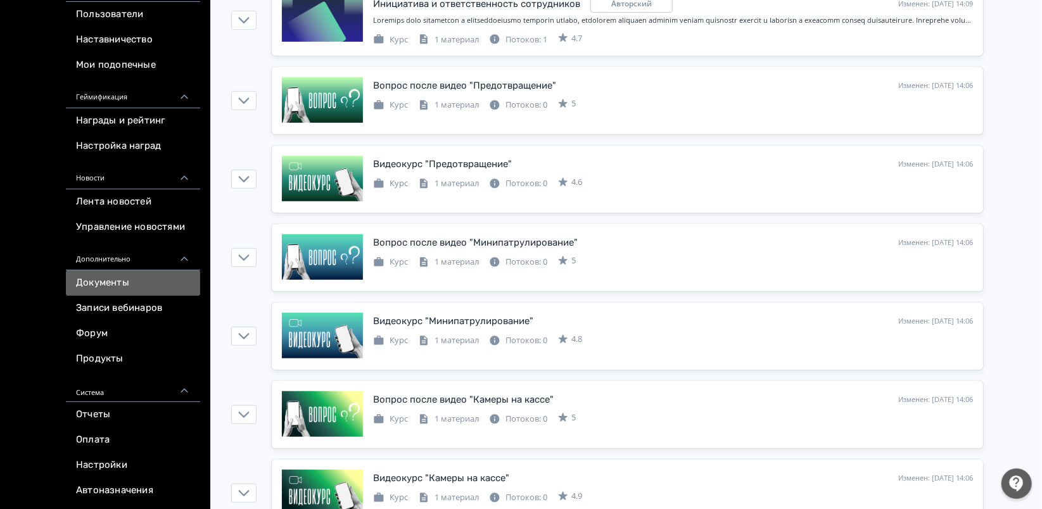
click at [137, 280] on link "Документы" at bounding box center [133, 282] width 134 height 25
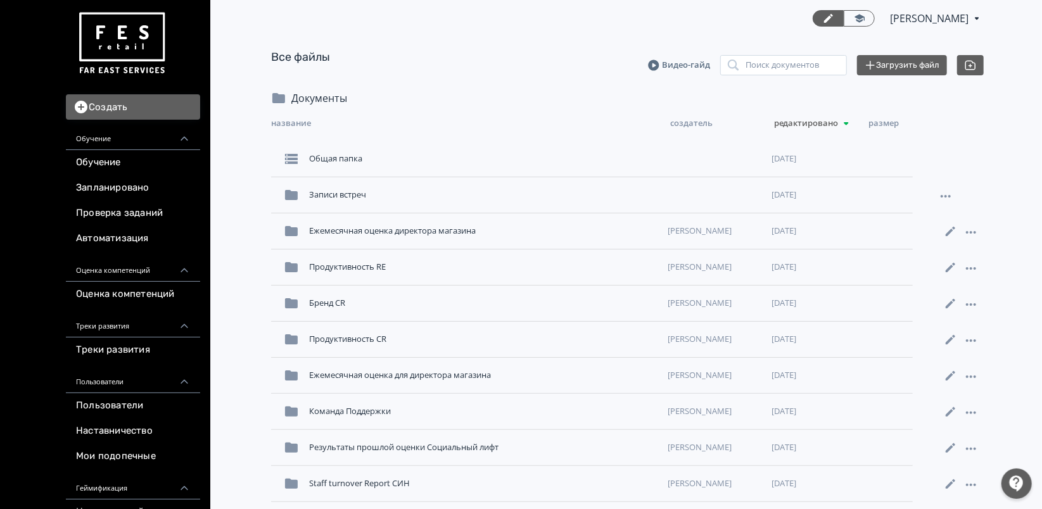
click at [324, 92] on div "Документы" at bounding box center [316, 98] width 61 height 15
click at [330, 149] on div "Общая папка" at bounding box center [483, 159] width 359 height 23
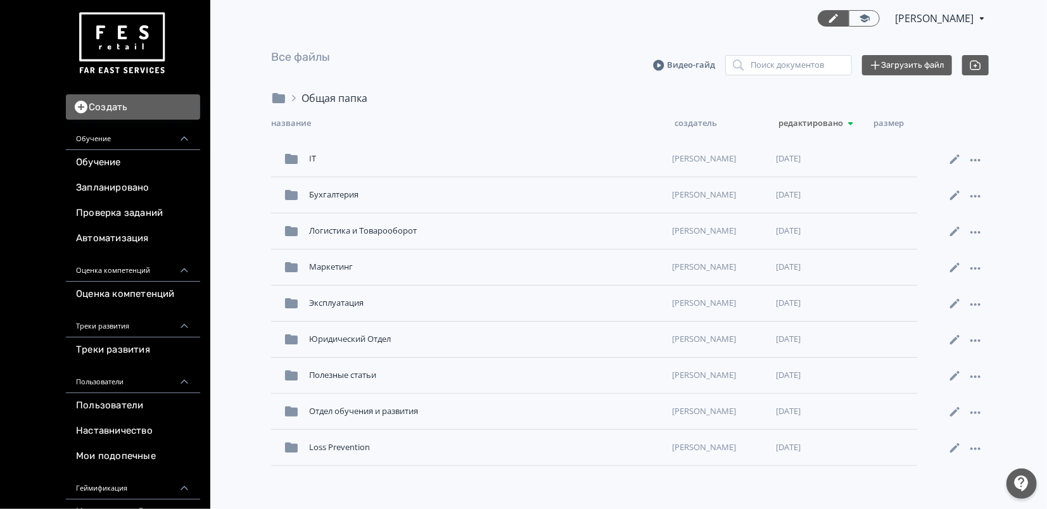
click at [283, 91] on icon at bounding box center [278, 98] width 15 height 15
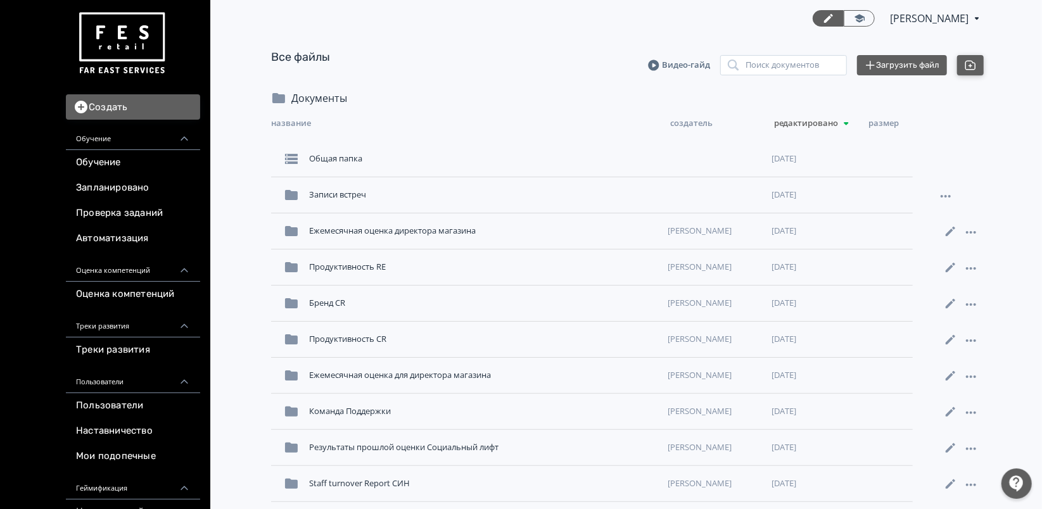
click at [968, 60] on icon "button" at bounding box center [970, 65] width 11 height 11
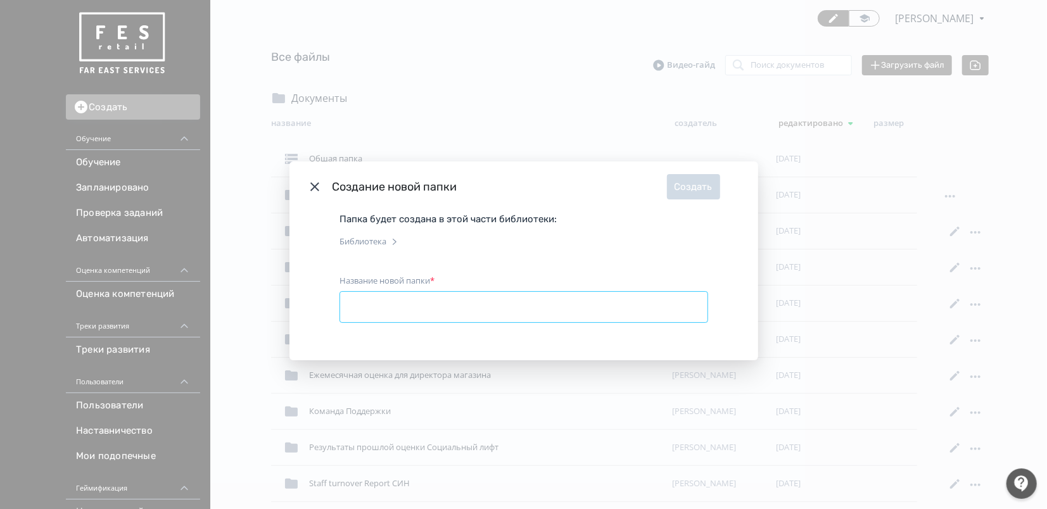
click at [487, 307] on input "Название новой папки" at bounding box center [523, 307] width 367 height 30
click at [319, 186] on header "Создание новой папки Создать" at bounding box center [523, 186] width 469 height 51
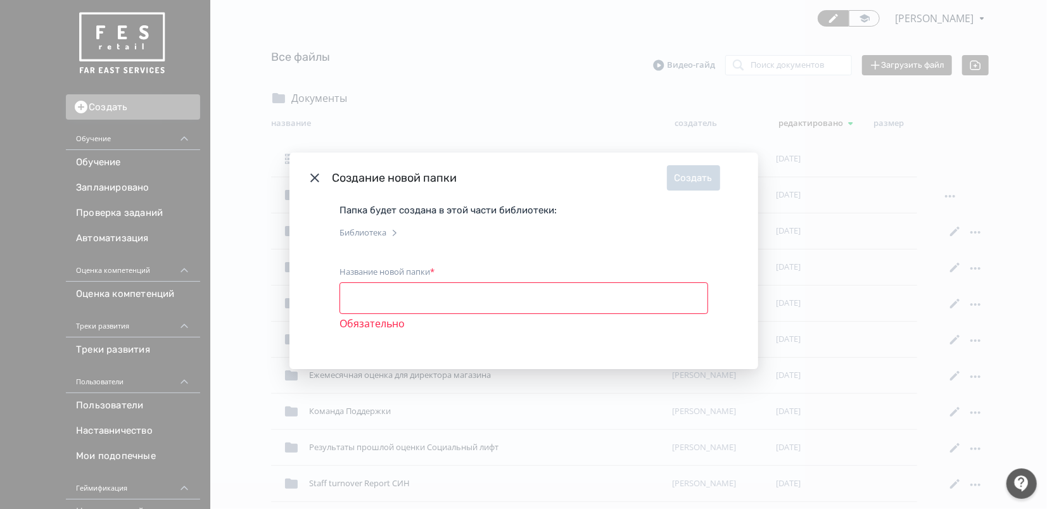
click at [315, 177] on icon "Modal" at bounding box center [314, 178] width 9 height 9
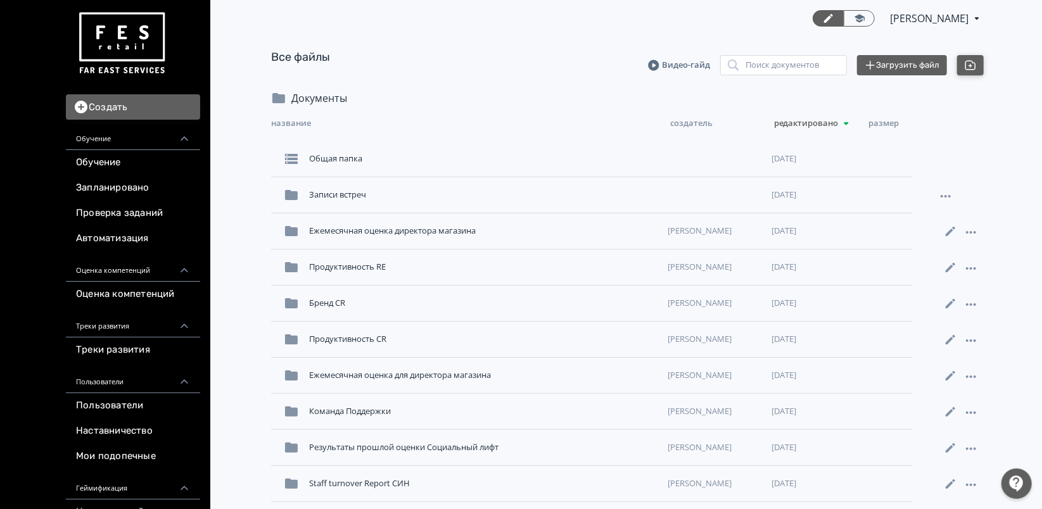
click at [968, 61] on icon "button" at bounding box center [970, 64] width 11 height 9
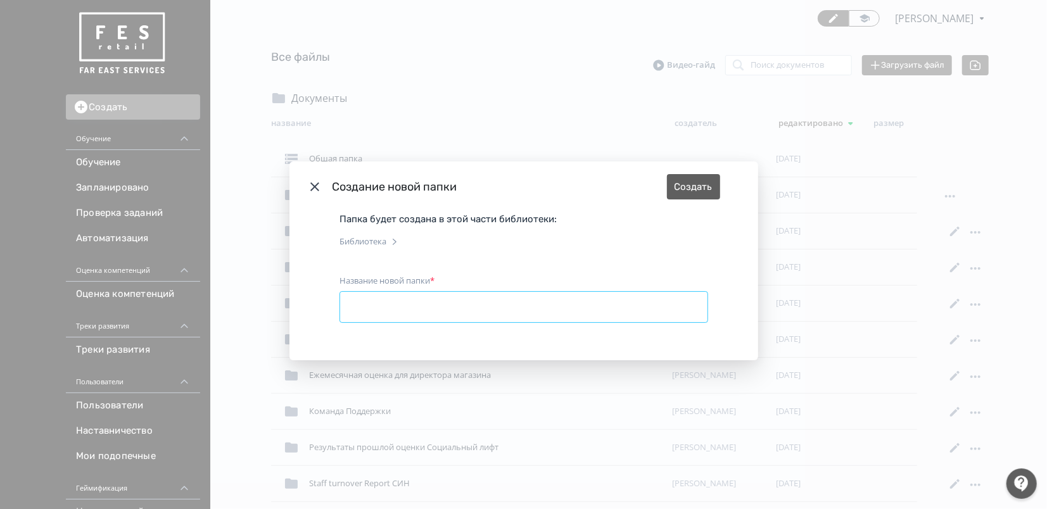
click at [497, 315] on input "Название новой папки" at bounding box center [523, 307] width 367 height 30
type input "*"
type input "**********"
drag, startPoint x: 709, startPoint y: 182, endPoint x: 703, endPoint y: 192, distance: 11.9
click at [706, 187] on button "Создать" at bounding box center [693, 186] width 53 height 25
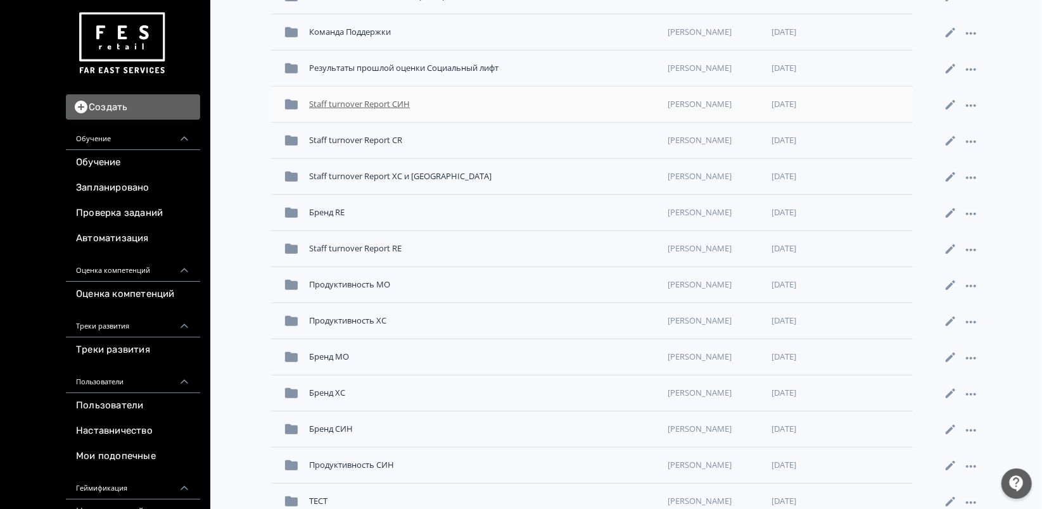
scroll to position [437, 0]
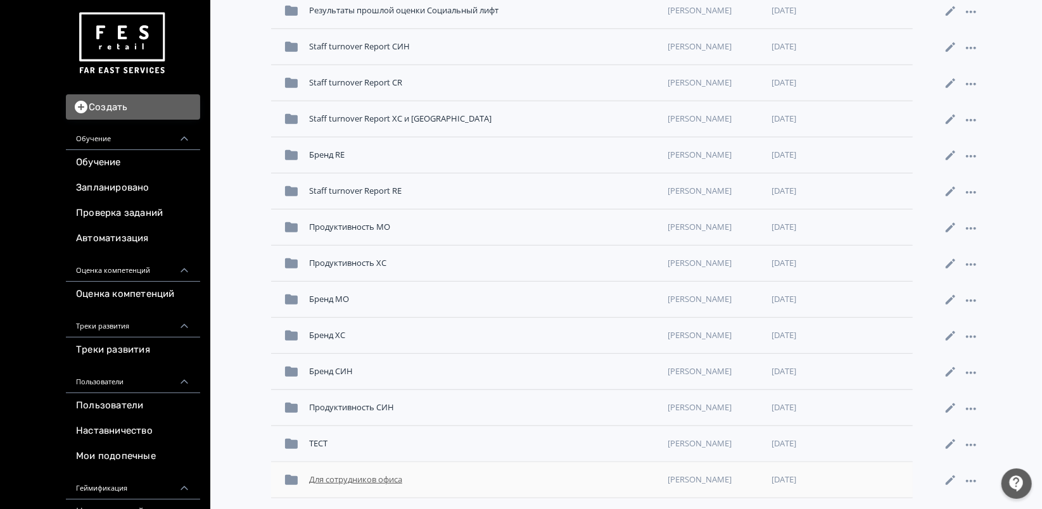
click at [460, 476] on div "Для сотрудников офиса" at bounding box center [483, 480] width 359 height 23
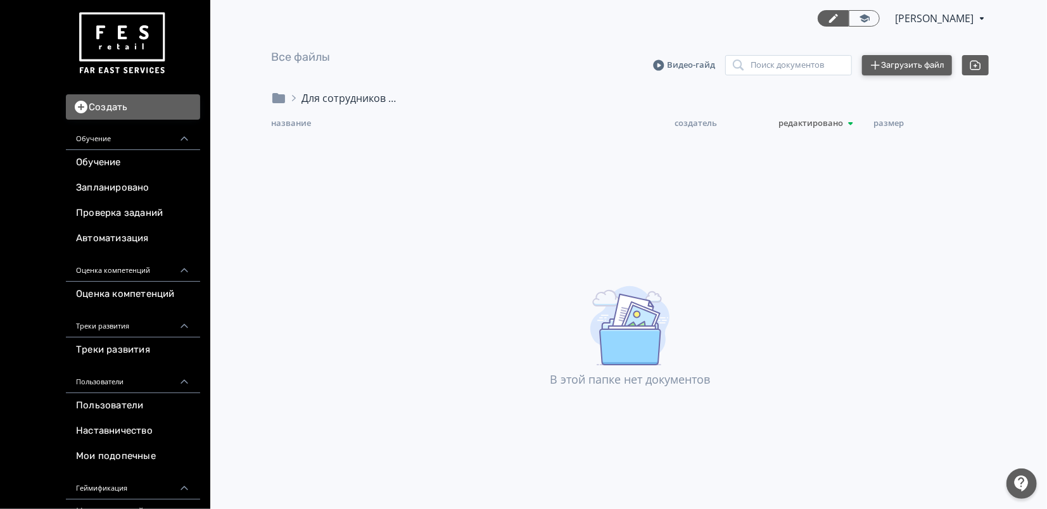
click at [935, 65] on button "Загрузить файл" at bounding box center [907, 65] width 90 height 20
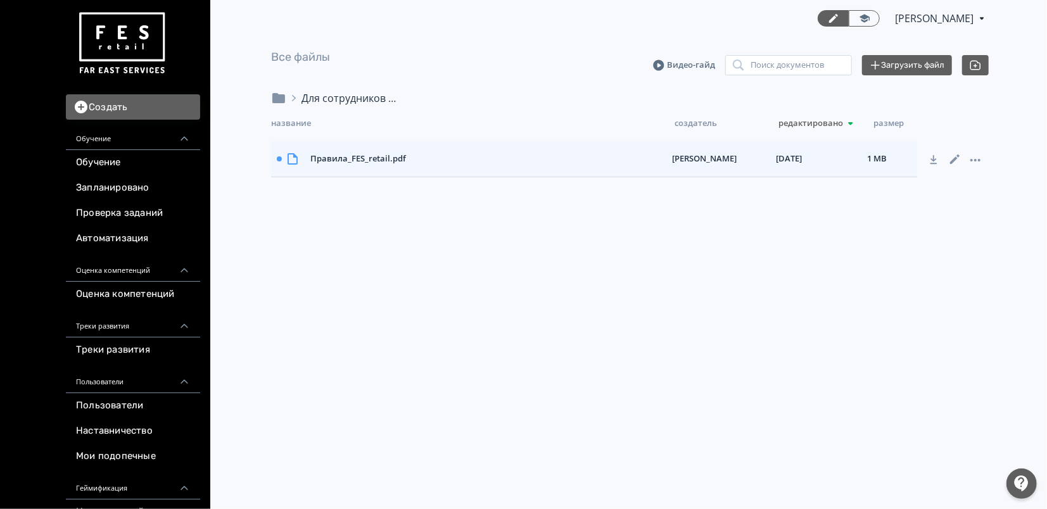
click at [310, 106] on div "Для сотрудников офиса" at bounding box center [630, 103] width 718 height 25
click at [296, 96] on icon at bounding box center [293, 98] width 15 height 15
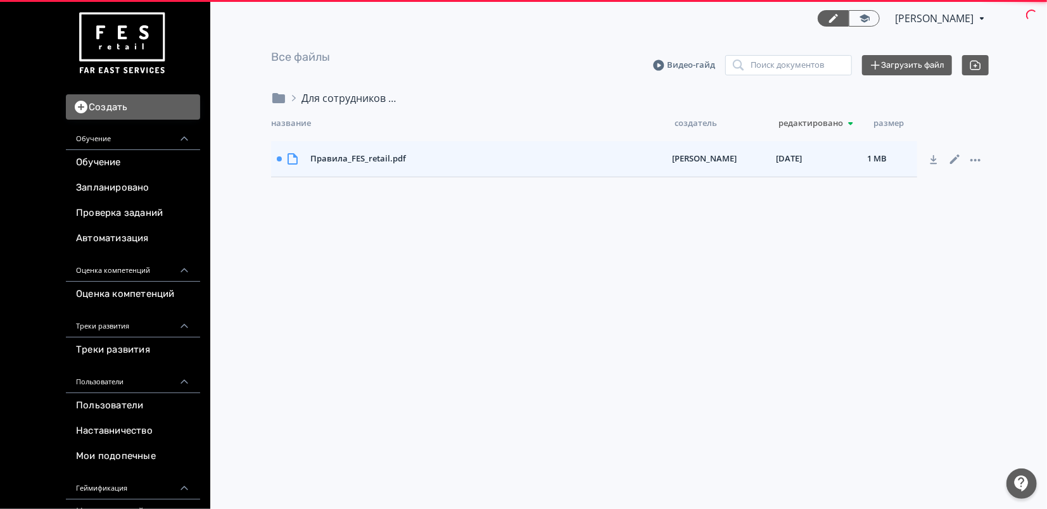
click at [284, 101] on icon at bounding box center [278, 98] width 13 height 10
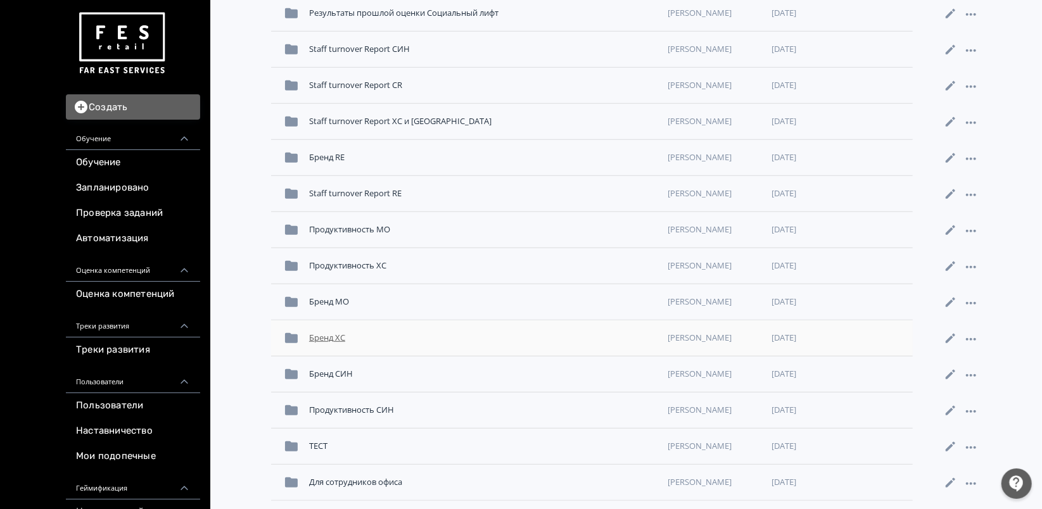
scroll to position [437, 0]
click at [965, 481] on icon at bounding box center [970, 481] width 15 height 15
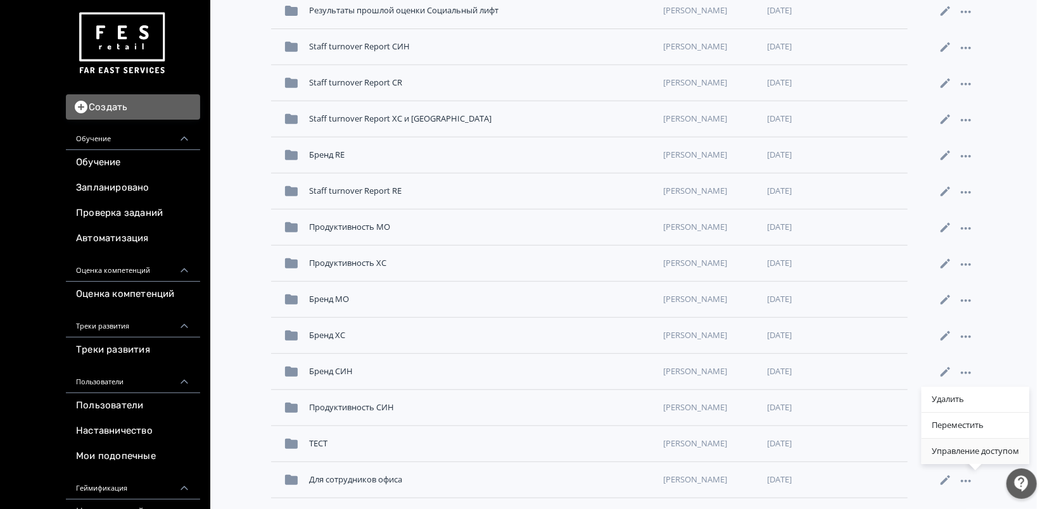
click at [966, 455] on div "Управление доступом" at bounding box center [975, 451] width 108 height 25
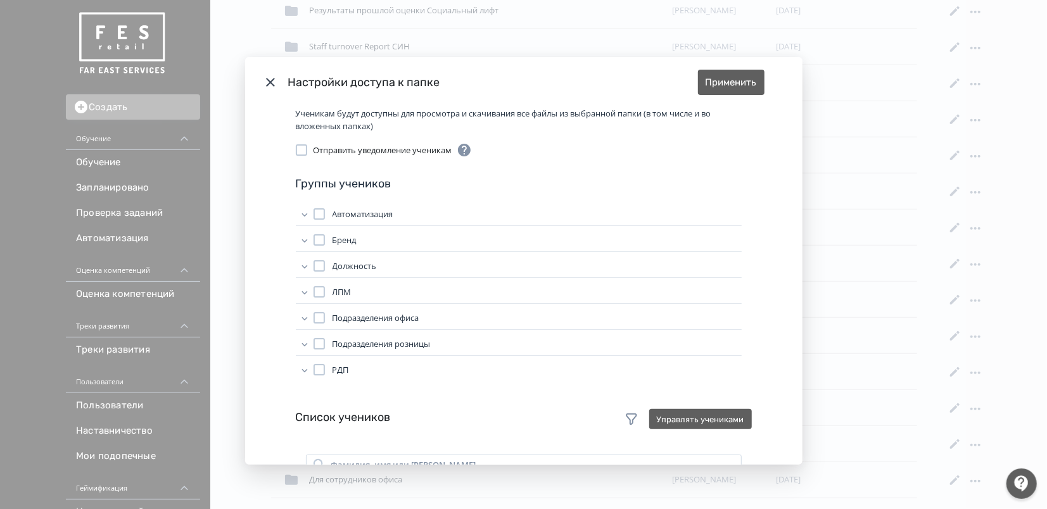
click at [319, 319] on div "Modal" at bounding box center [318, 317] width 11 height 11
click at [731, 82] on button "Применить" at bounding box center [731, 82] width 66 height 25
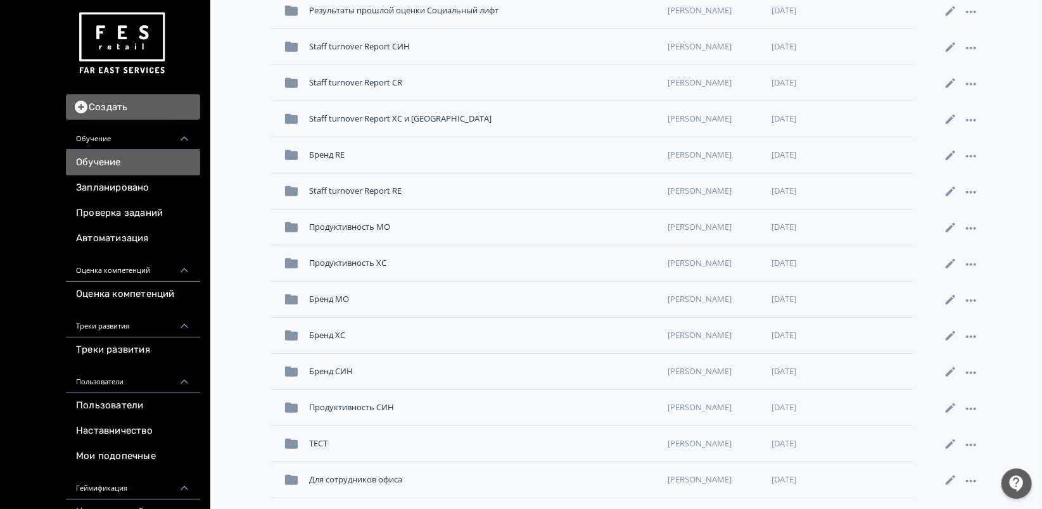
click at [127, 163] on link "Обучение" at bounding box center [133, 162] width 134 height 25
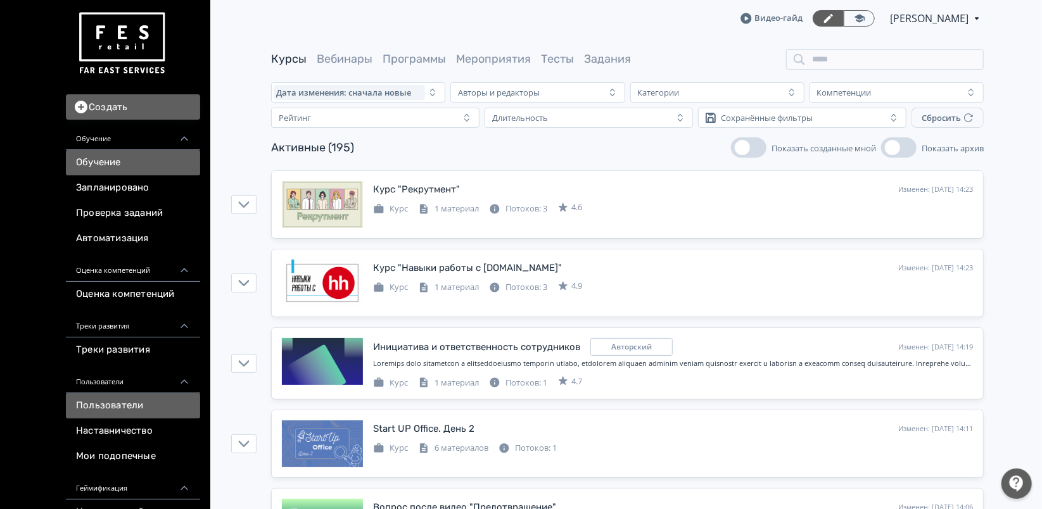
click at [147, 399] on link "Пользователи" at bounding box center [133, 405] width 134 height 25
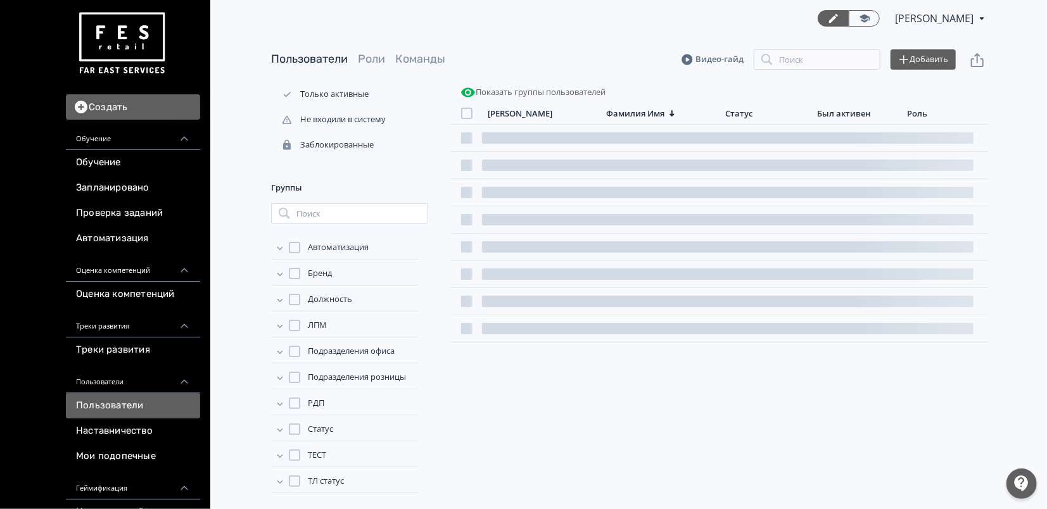
scroll to position [104, 0]
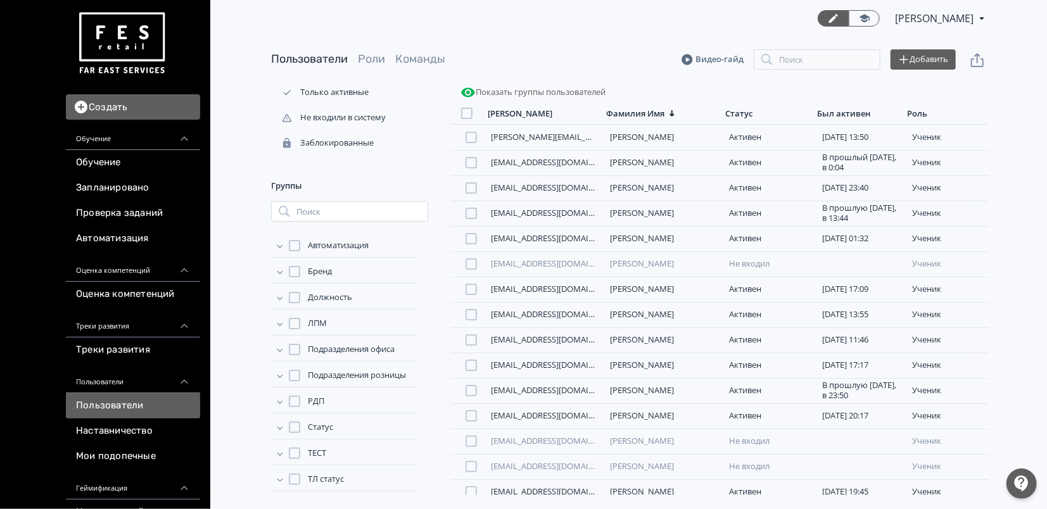
click at [477, 89] on button "Показать группы пользователей" at bounding box center [533, 92] width 150 height 20
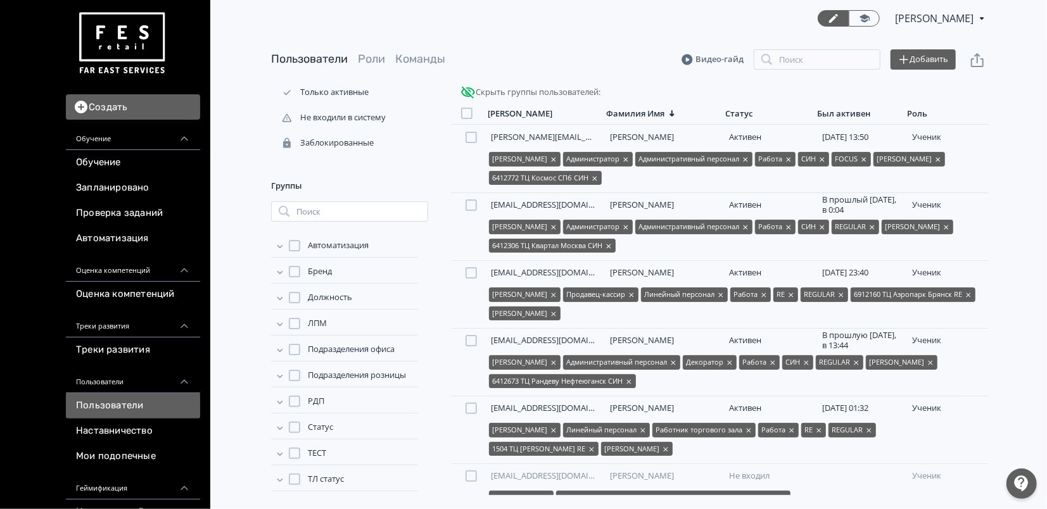
click at [477, 89] on button "Скрыть группы пользователей :" at bounding box center [530, 92] width 145 height 20
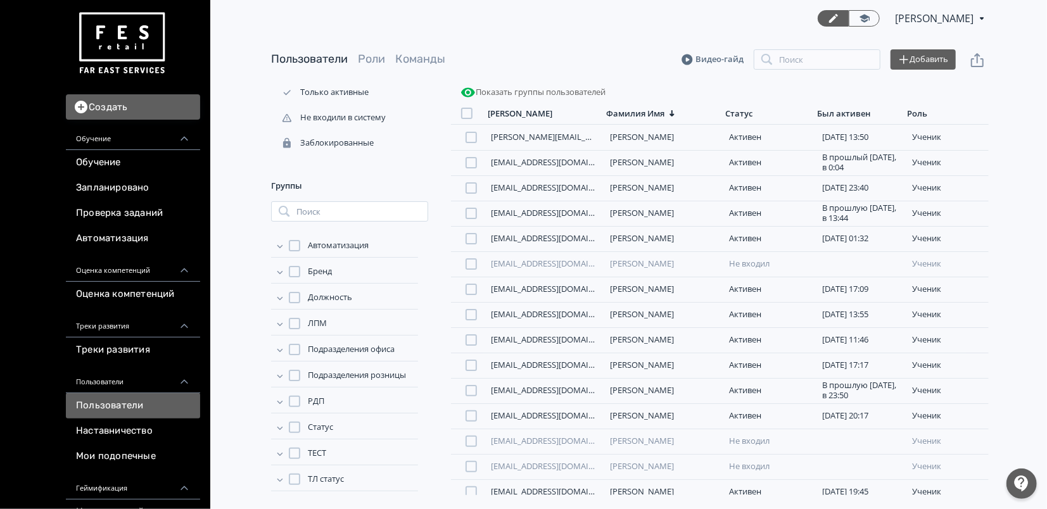
click at [321, 427] on span "Статус" at bounding box center [320, 427] width 25 height 13
click at [329, 472] on span "Работа" at bounding box center [333, 475] width 28 height 13
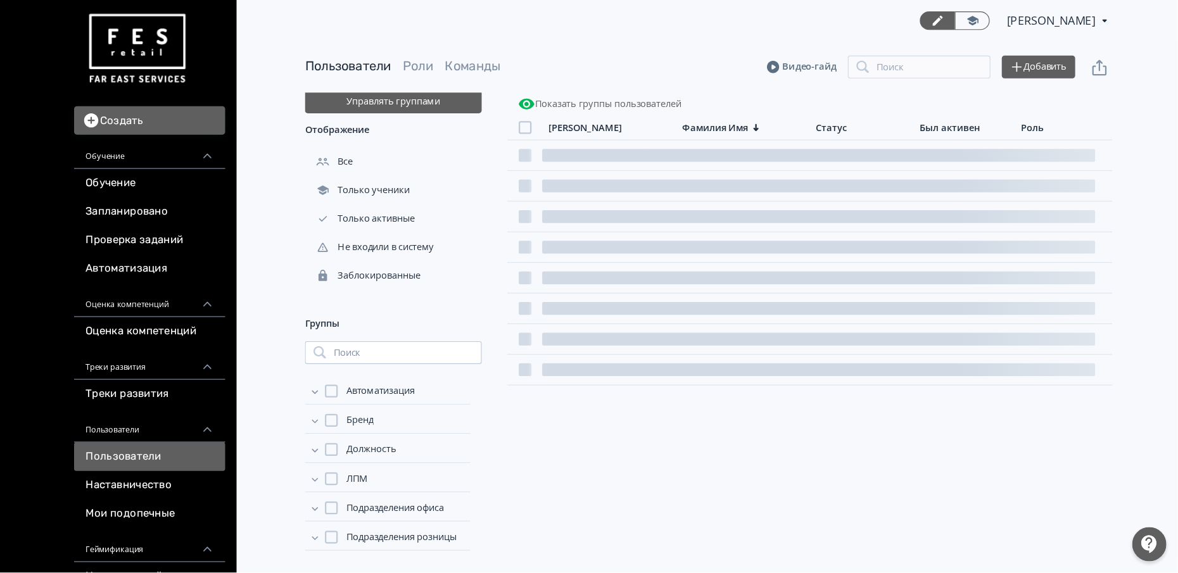
scroll to position [0, 0]
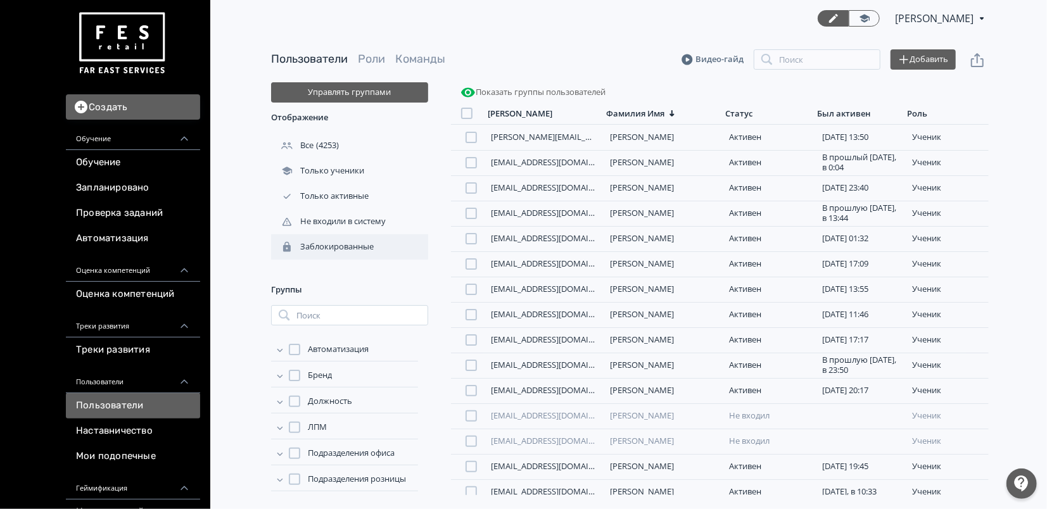
click at [370, 243] on div "Заблокированные" at bounding box center [323, 246] width 105 height 11
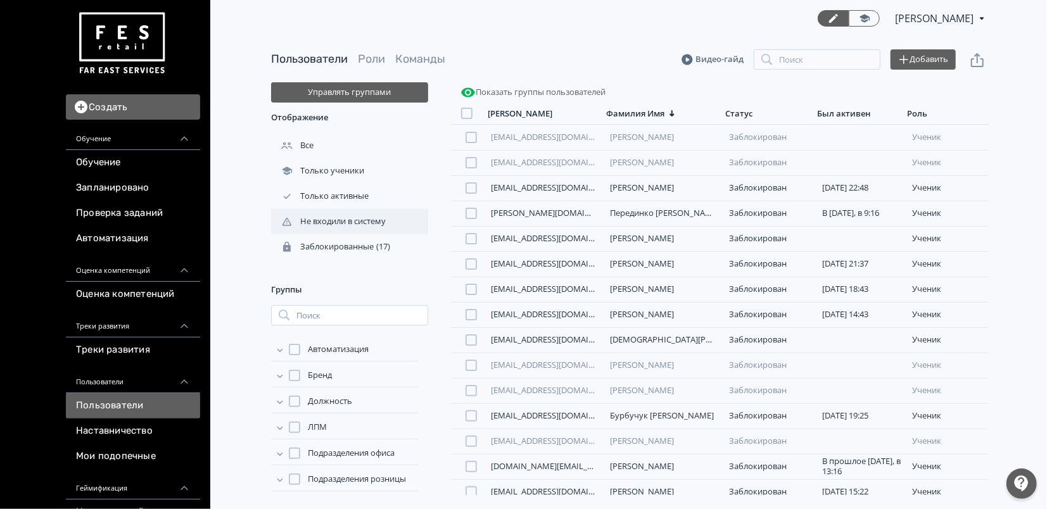
click at [392, 223] on div "Не входили в систему" at bounding box center [349, 221] width 157 height 25
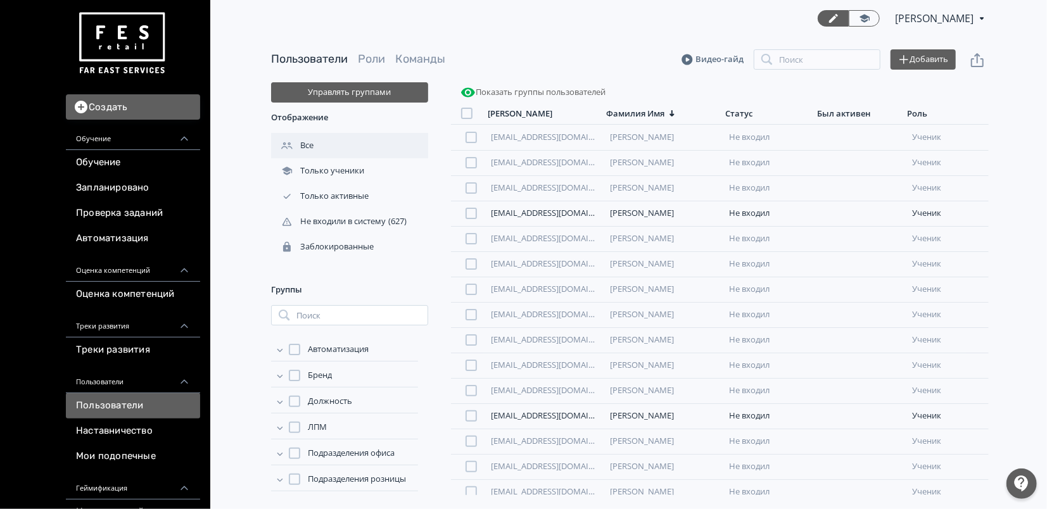
click at [345, 146] on div "Все" at bounding box center [349, 145] width 157 height 25
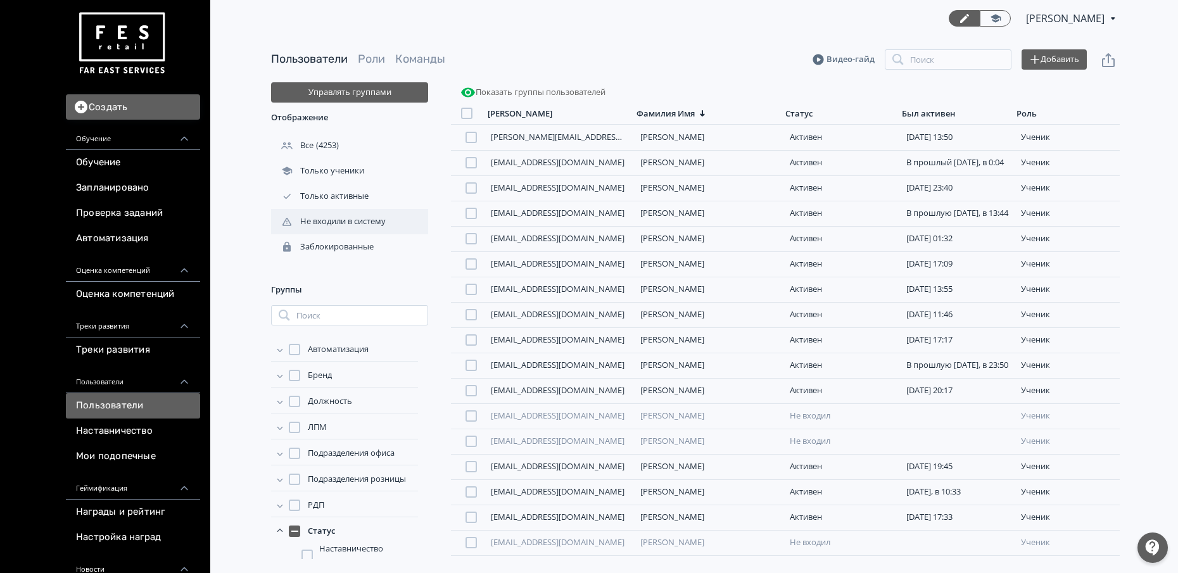
click at [327, 224] on div "Не входили в систему" at bounding box center [329, 221] width 117 height 11
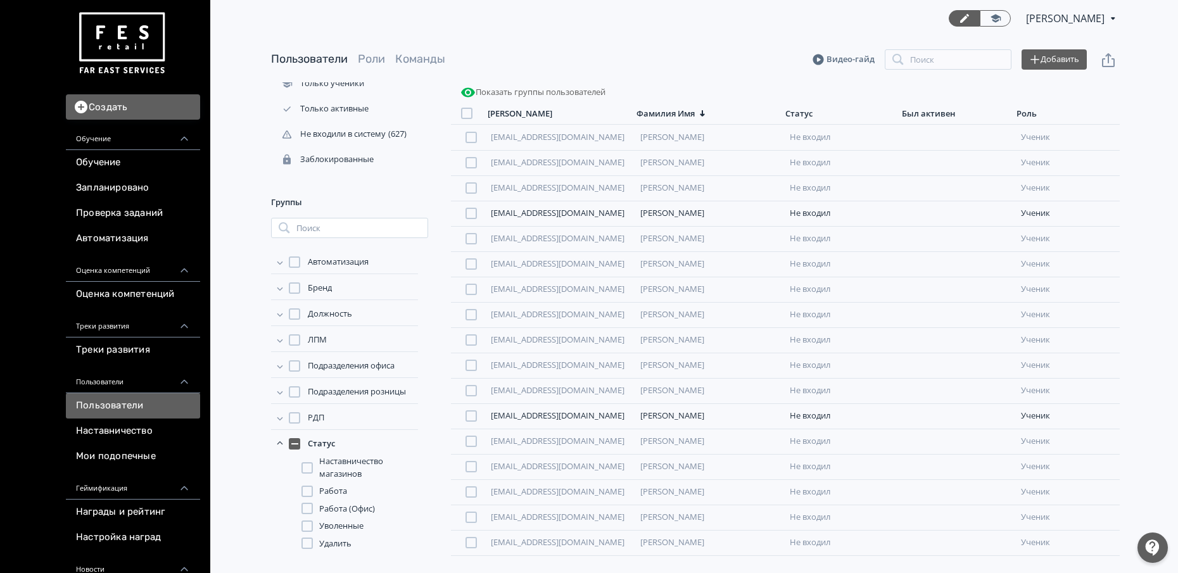
scroll to position [146, 0]
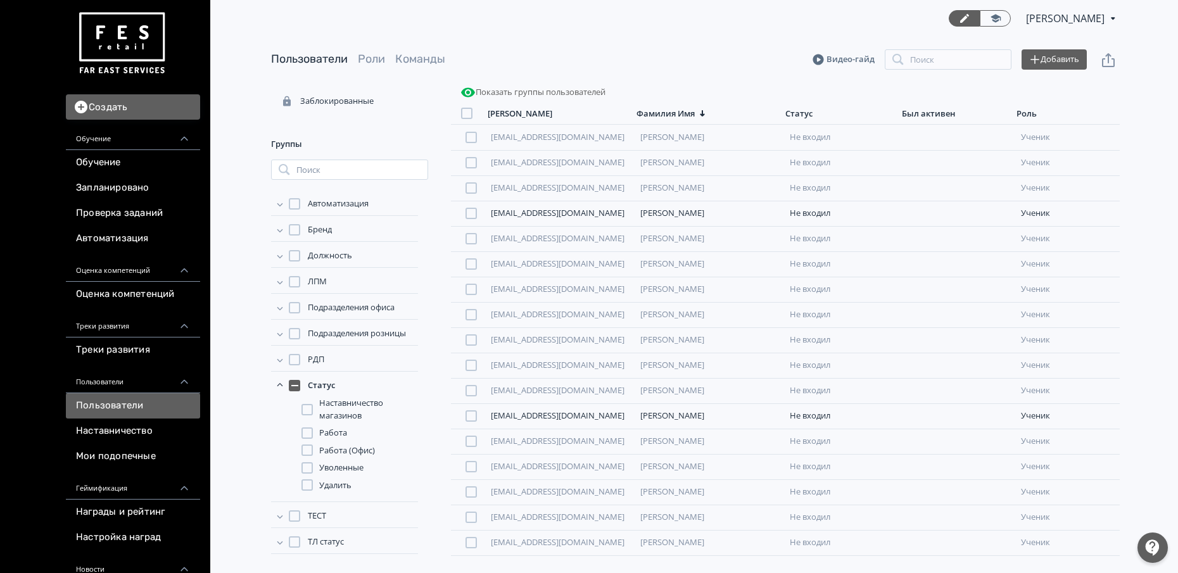
click at [325, 433] on span "Работа" at bounding box center [333, 433] width 28 height 13
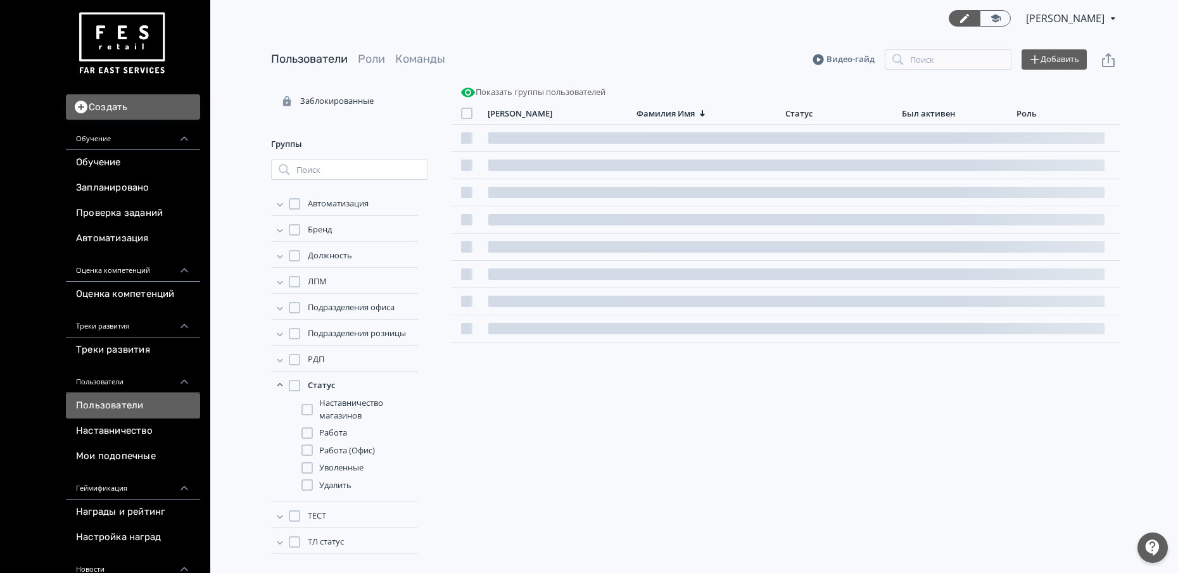
click at [339, 410] on span "Наставничество магазинов" at bounding box center [368, 409] width 99 height 25
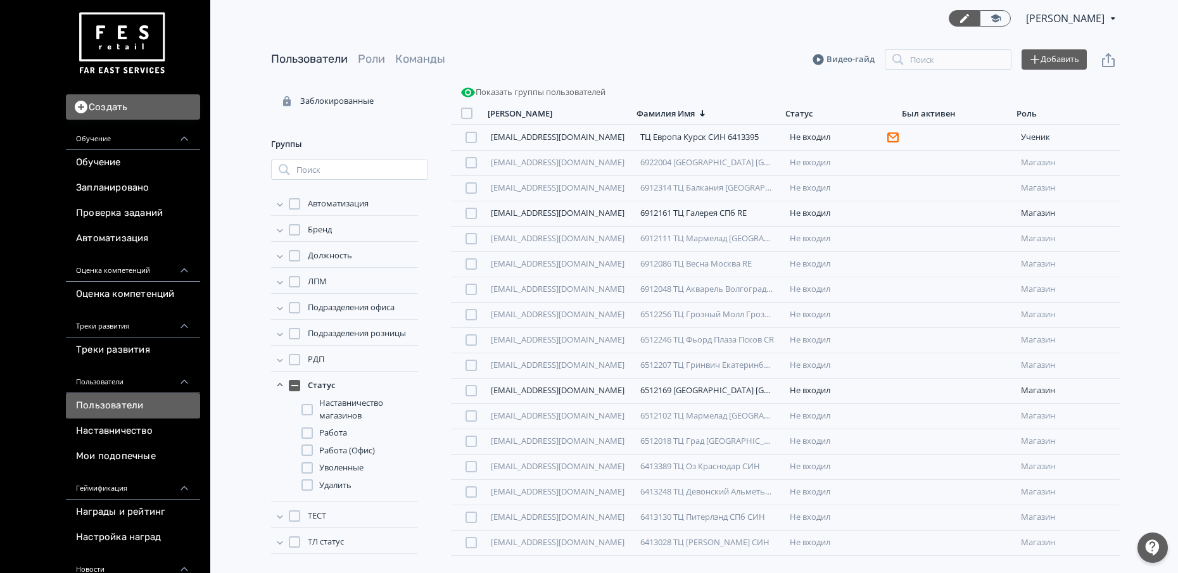
click at [337, 405] on span "Наставничество магазинов" at bounding box center [368, 409] width 99 height 25
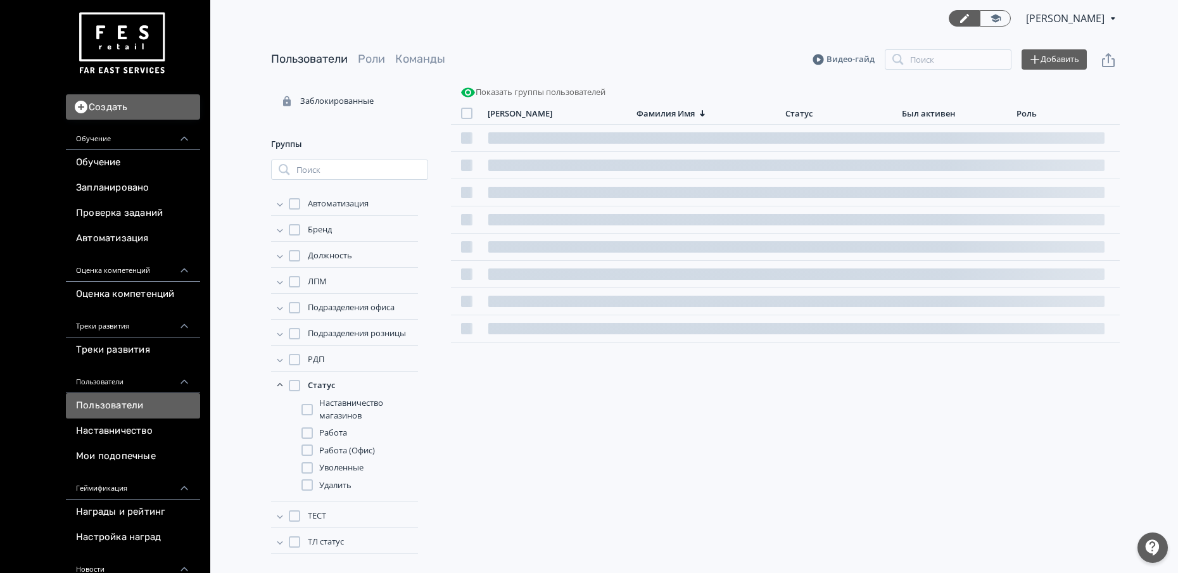
click at [333, 455] on span "Работа (Офис)" at bounding box center [347, 451] width 56 height 13
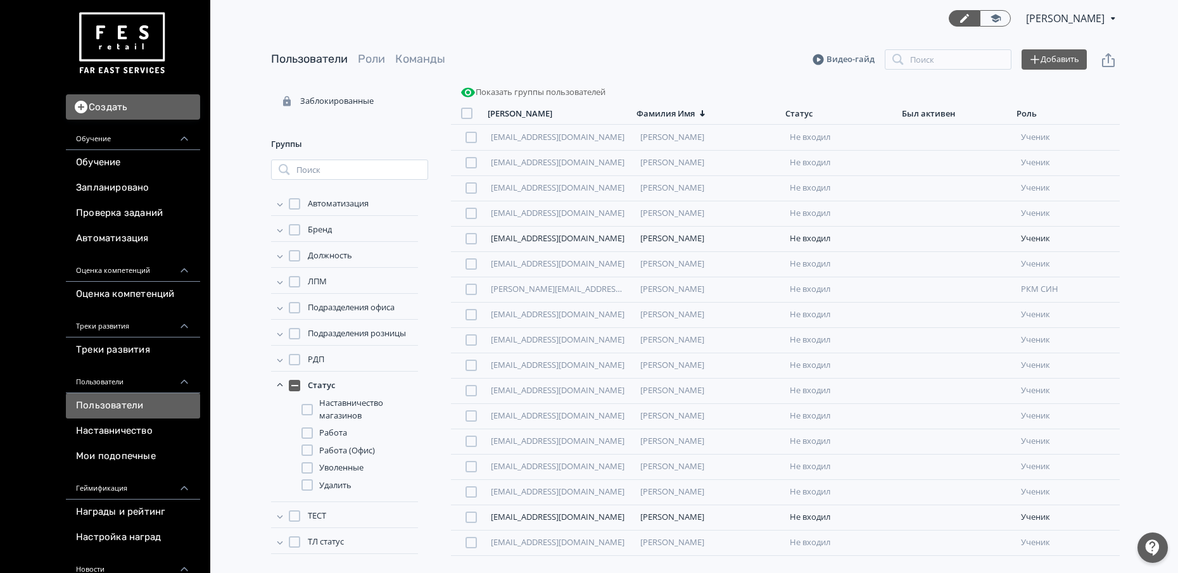
click at [336, 453] on span "Работа (Офис)" at bounding box center [347, 451] width 56 height 13
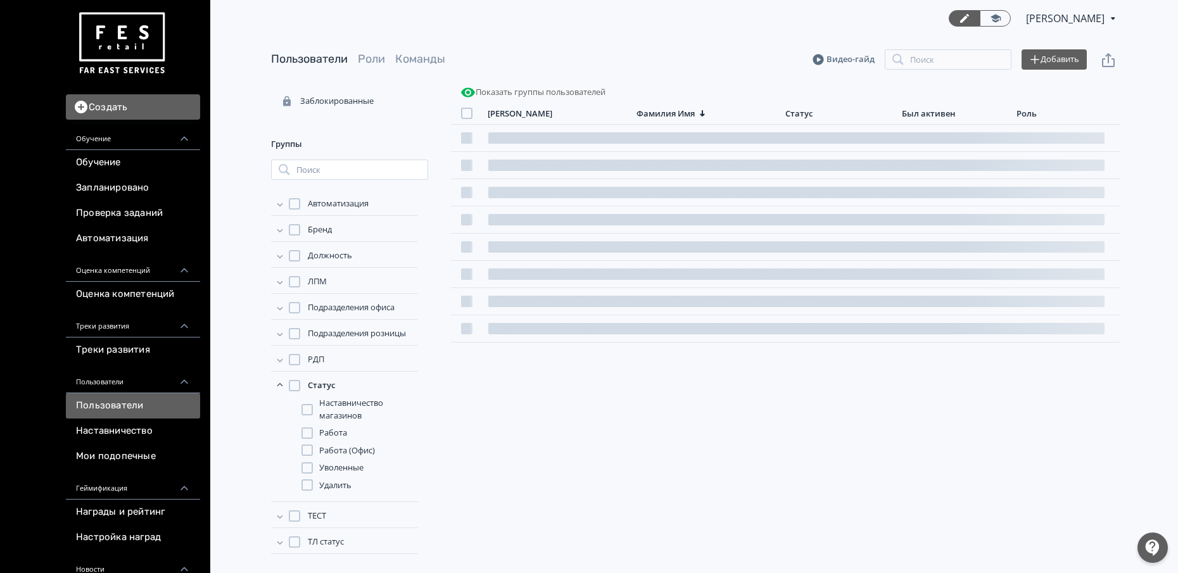
click at [336, 486] on span "Удалить" at bounding box center [335, 485] width 32 height 13
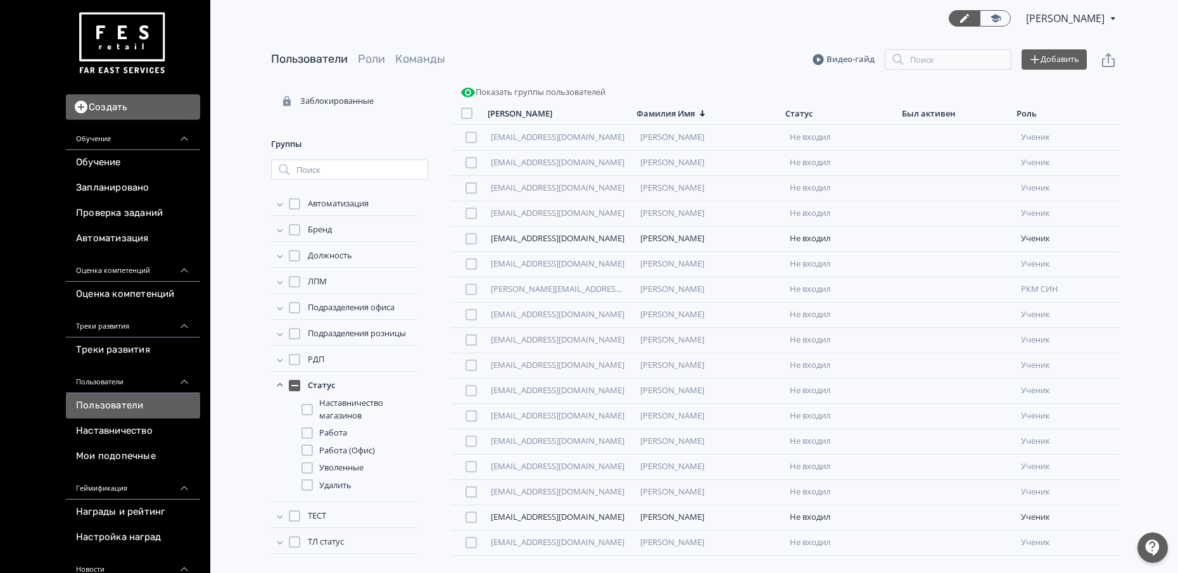
click at [331, 485] on span "Удалить" at bounding box center [335, 485] width 32 height 13
click at [342, 486] on span "Удалить" at bounding box center [335, 485] width 32 height 13
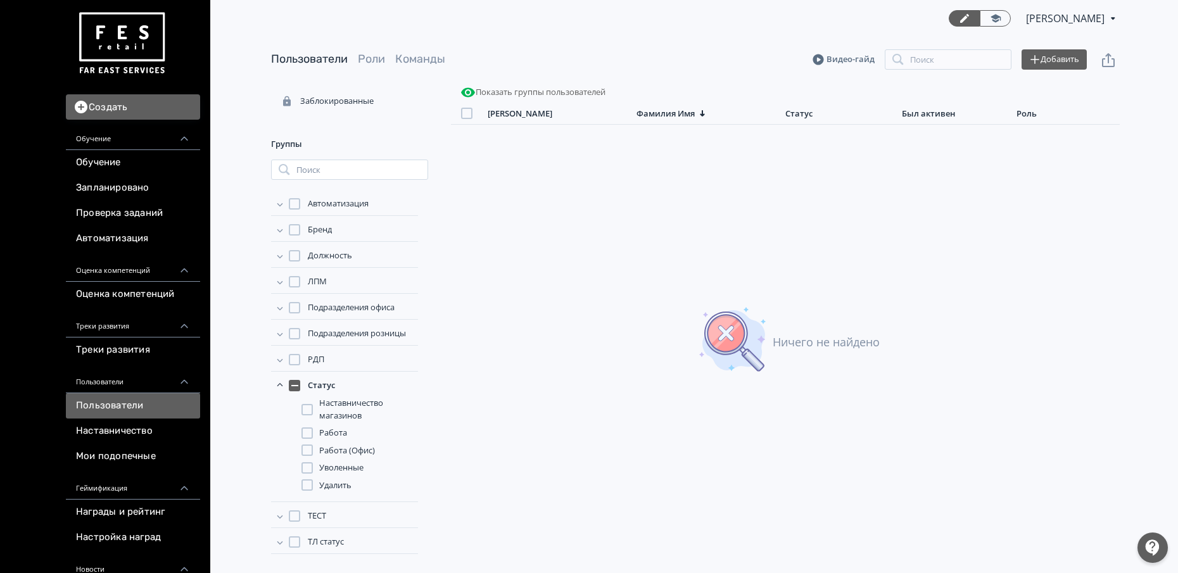
click at [329, 486] on span "Удалить" at bounding box center [335, 485] width 32 height 13
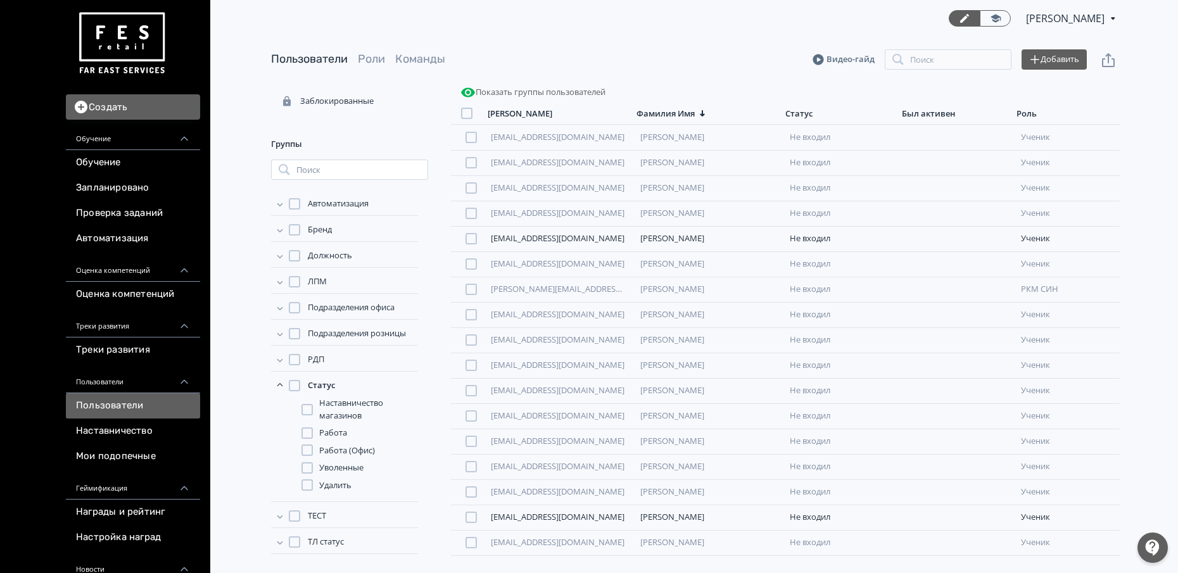
click at [343, 467] on span "Уволенные" at bounding box center [341, 468] width 44 height 13
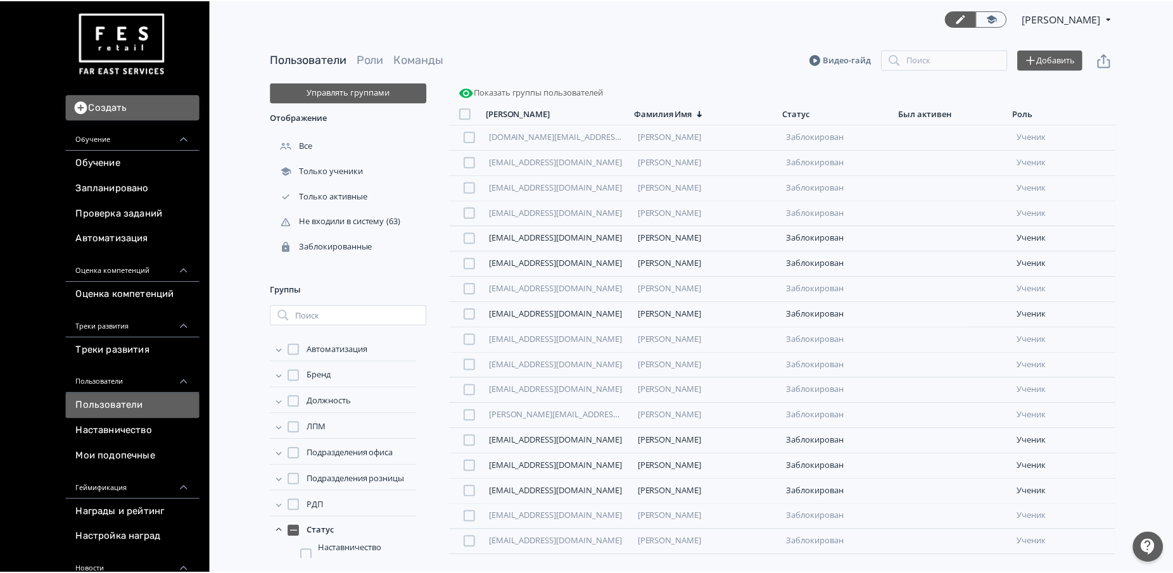
scroll to position [0, 0]
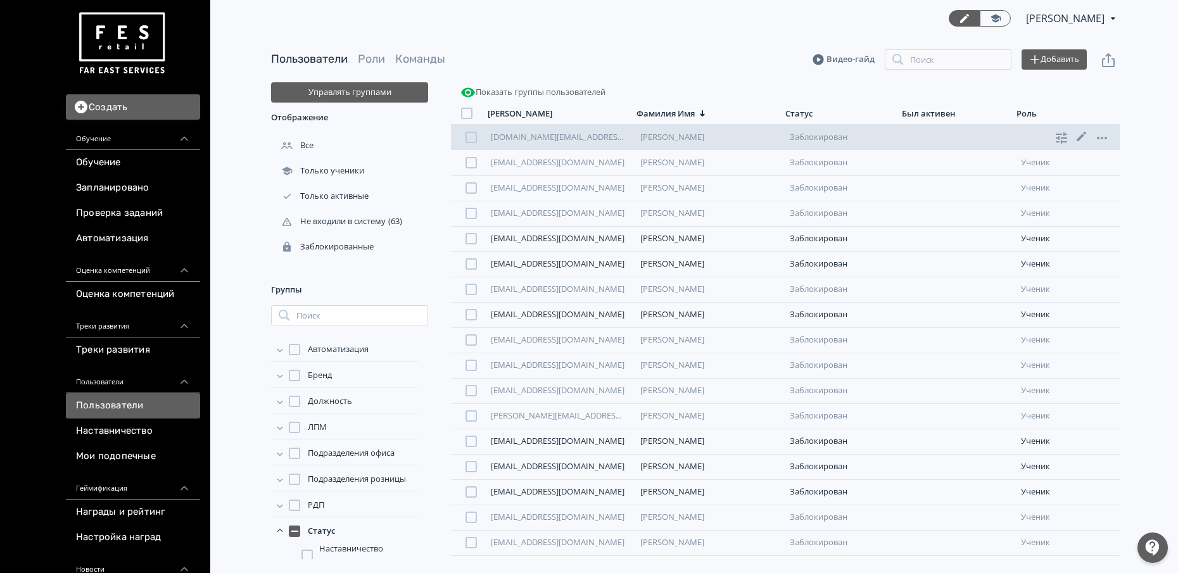
click at [557, 142] on div "[DOMAIN_NAME][EMAIL_ADDRESS][PERSON_NAME][DOMAIN_NAME] [PERSON_NAME] ученик" at bounding box center [785, 137] width 669 height 25
click at [547, 135] on link "[DOMAIN_NAME][EMAIL_ADDRESS][PERSON_NAME][DOMAIN_NAME]" at bounding box center [622, 136] width 263 height 11
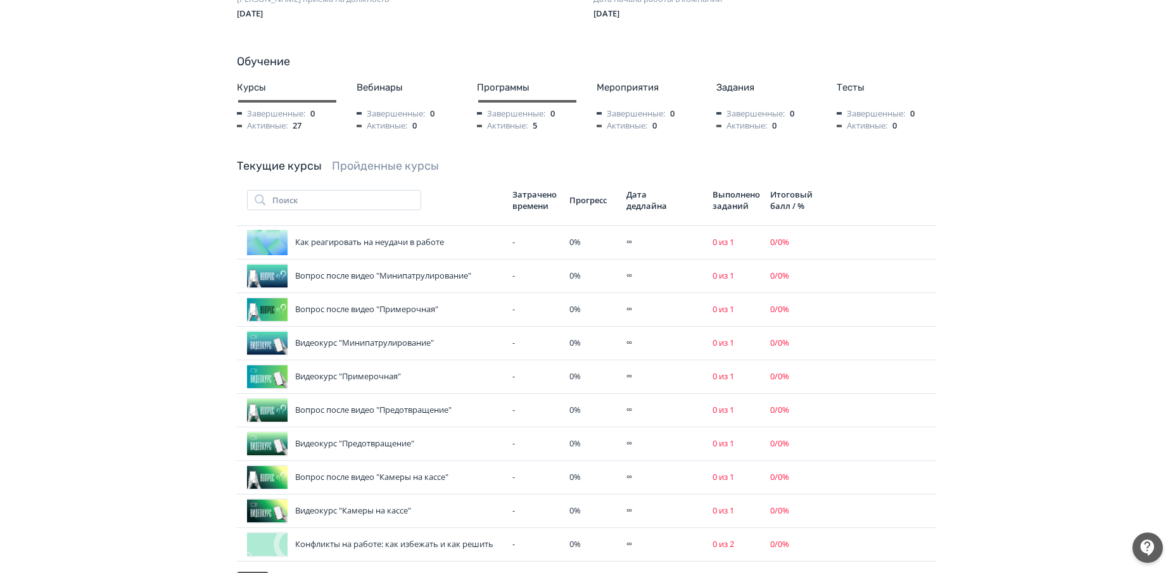
scroll to position [792, 0]
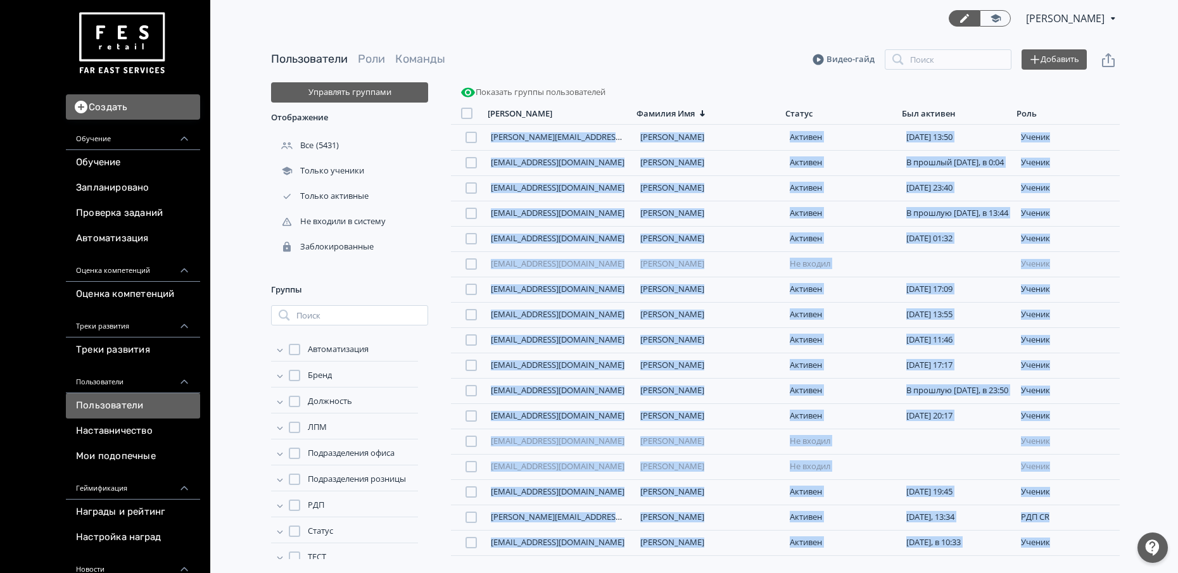
click at [1041, 509] on div "Создать Обучение Обучение Запланировано Проверка заданий Автоматизация Оценка к…" at bounding box center [589, 286] width 1178 height 573
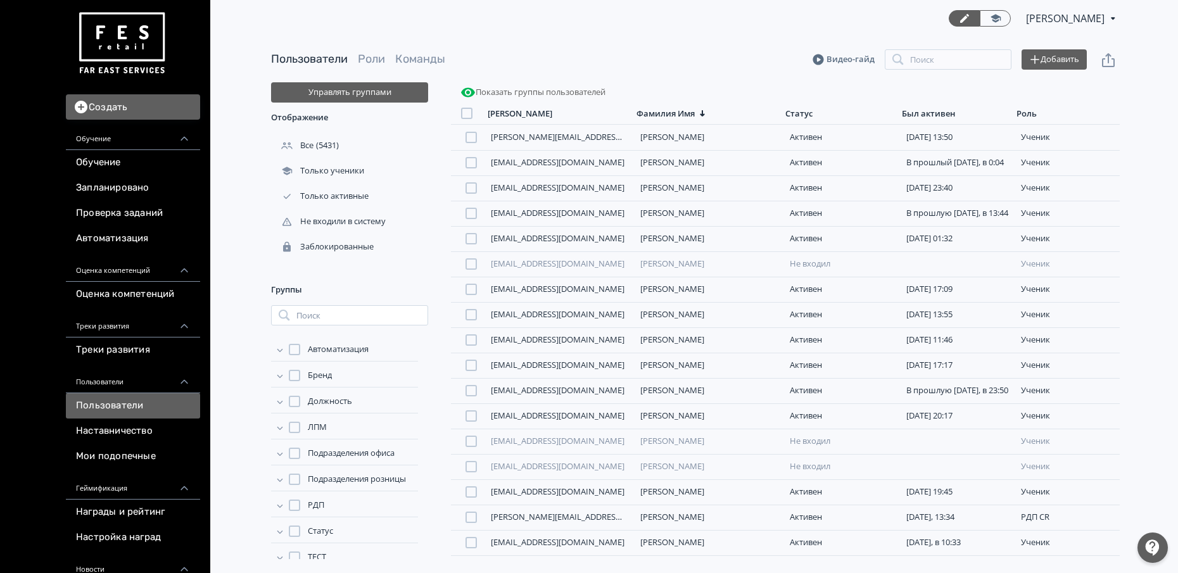
click at [1041, 491] on div "Пользователи [PERSON_NAME] Видео-гайд Поиск Добавить Управлять группами Отображ…" at bounding box center [695, 298] width 965 height 522
click at [1041, 509] on div at bounding box center [1152, 548] width 30 height 30
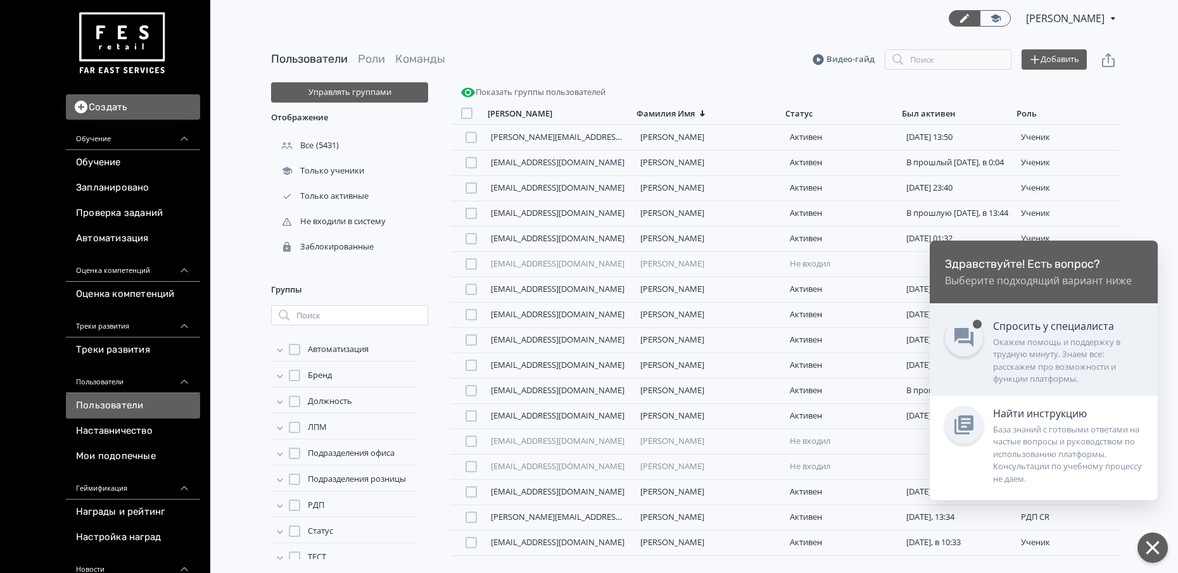
click at [1041, 351] on div "Окажем помощь и поддержку в трудную минуту. Знаем все: расскажем про возможност…" at bounding box center [1067, 360] width 149 height 49
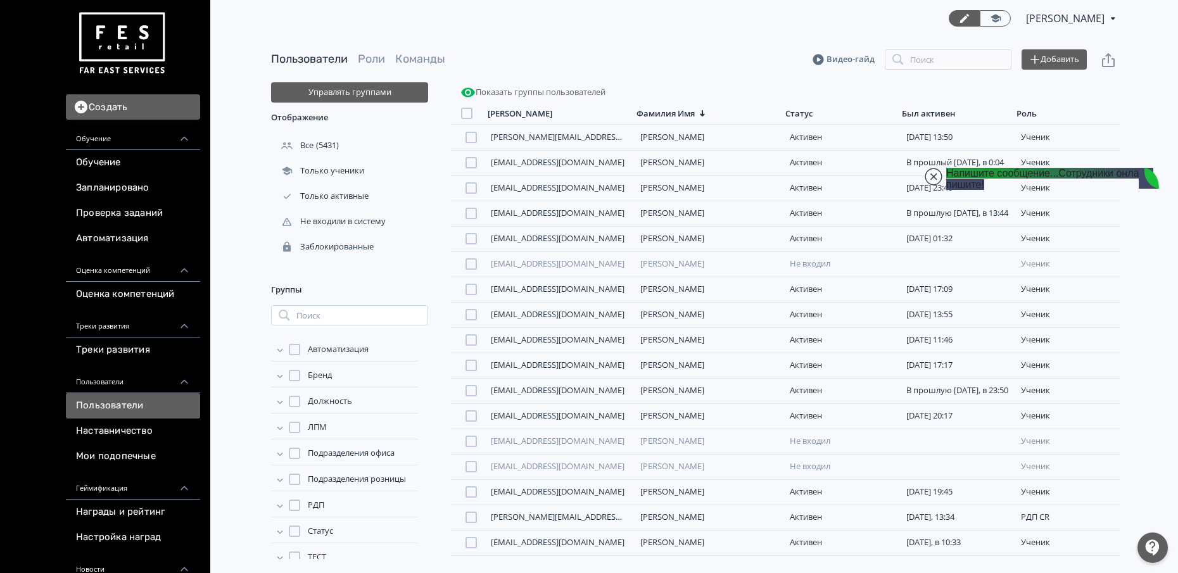
scroll to position [66951, 0]
click at [936, 180] on jdiv at bounding box center [934, 177] width 18 height 18
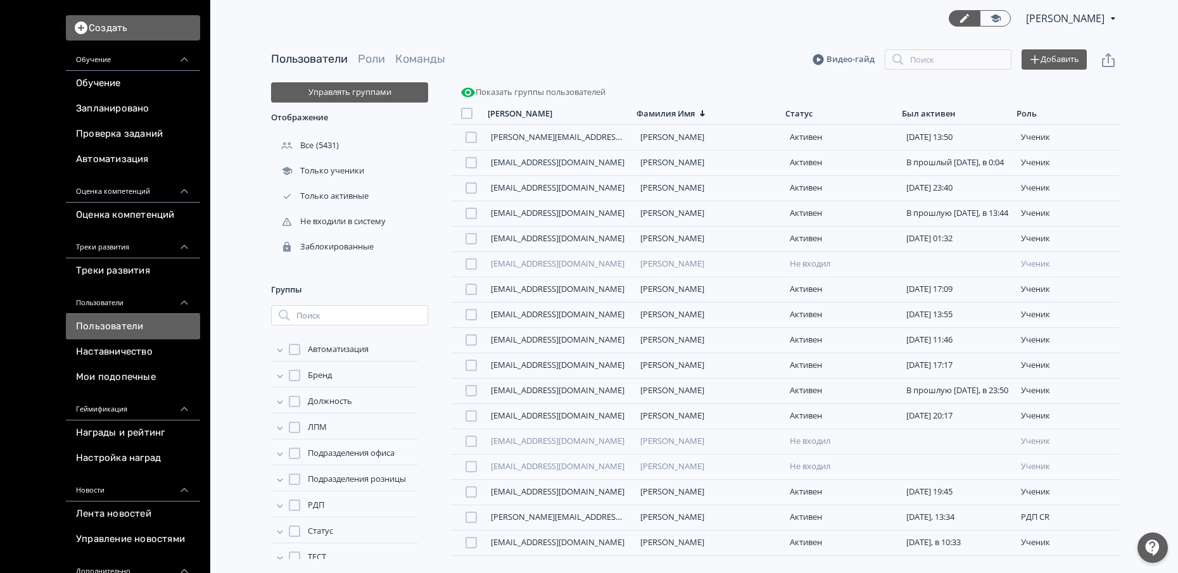
scroll to position [158, 0]
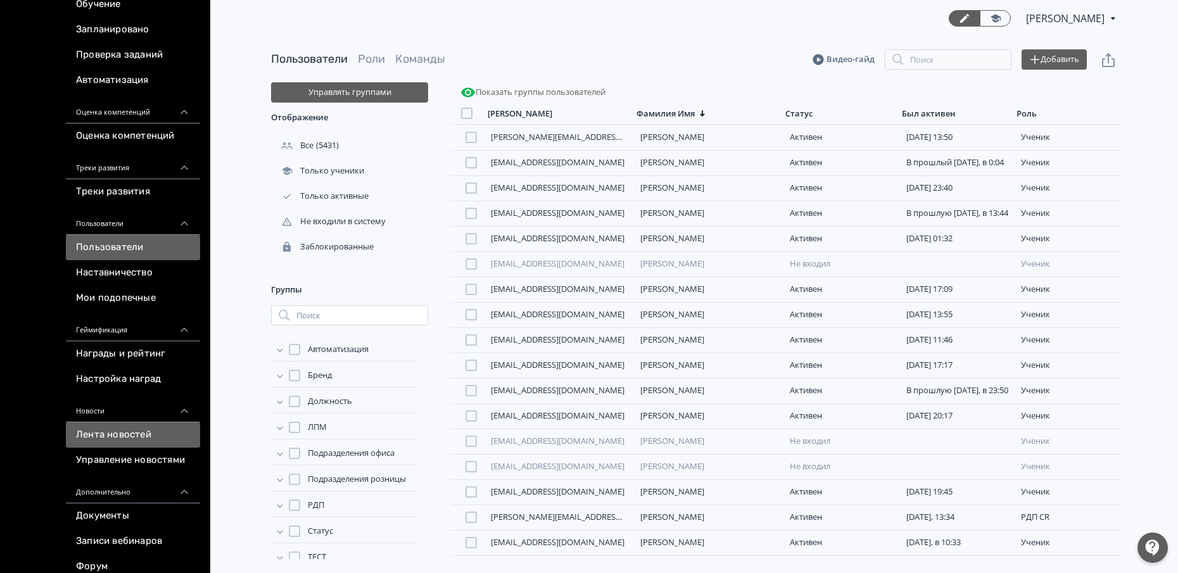
click at [148, 439] on link "Лента новостей" at bounding box center [133, 434] width 134 height 25
